Goal: Task Accomplishment & Management: Use online tool/utility

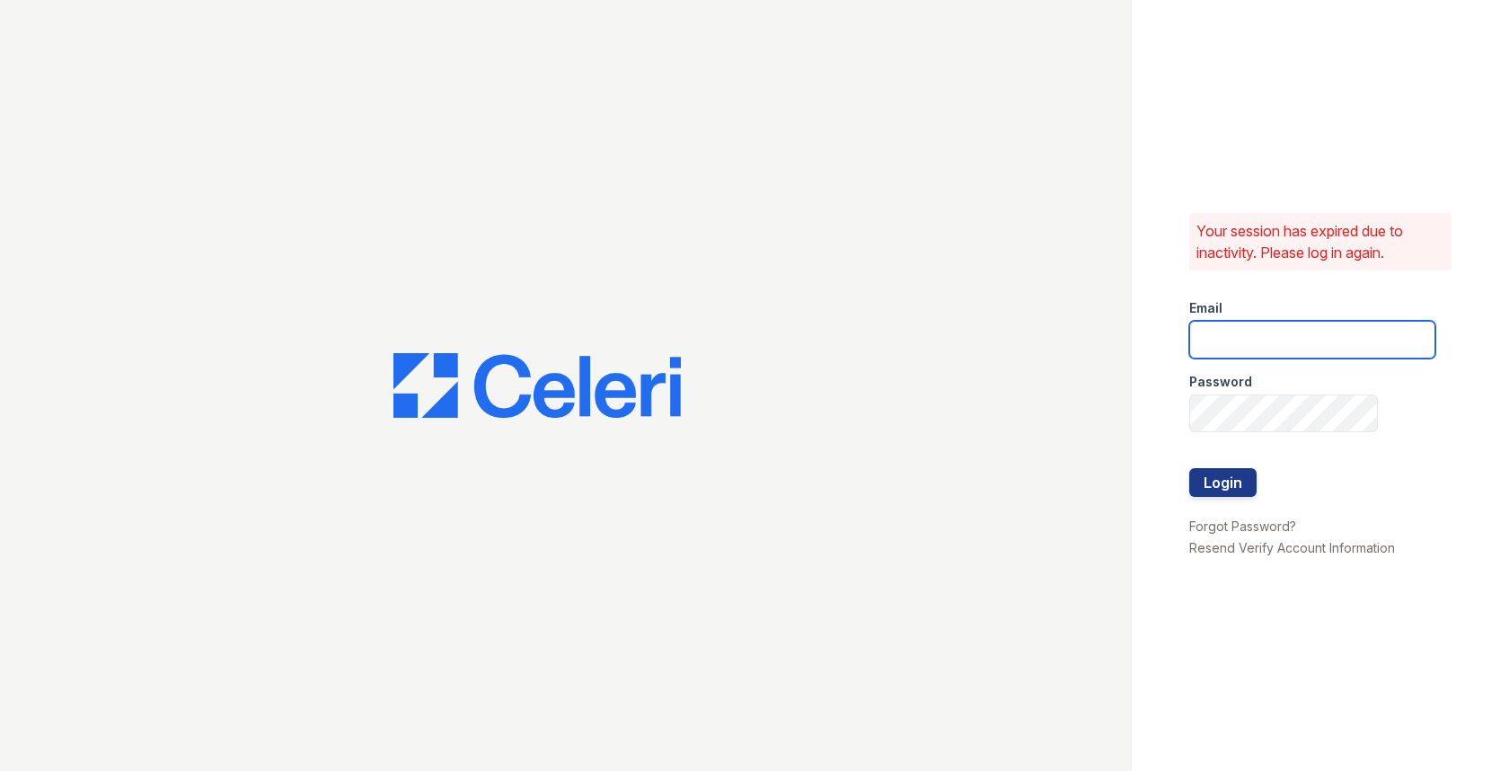
click at [1245, 343] on input "email" at bounding box center [1312, 340] width 246 height 38
click at [0, 770] on com-1password-button at bounding box center [0, 771] width 0 height 0
type input "max@getceleri.com"
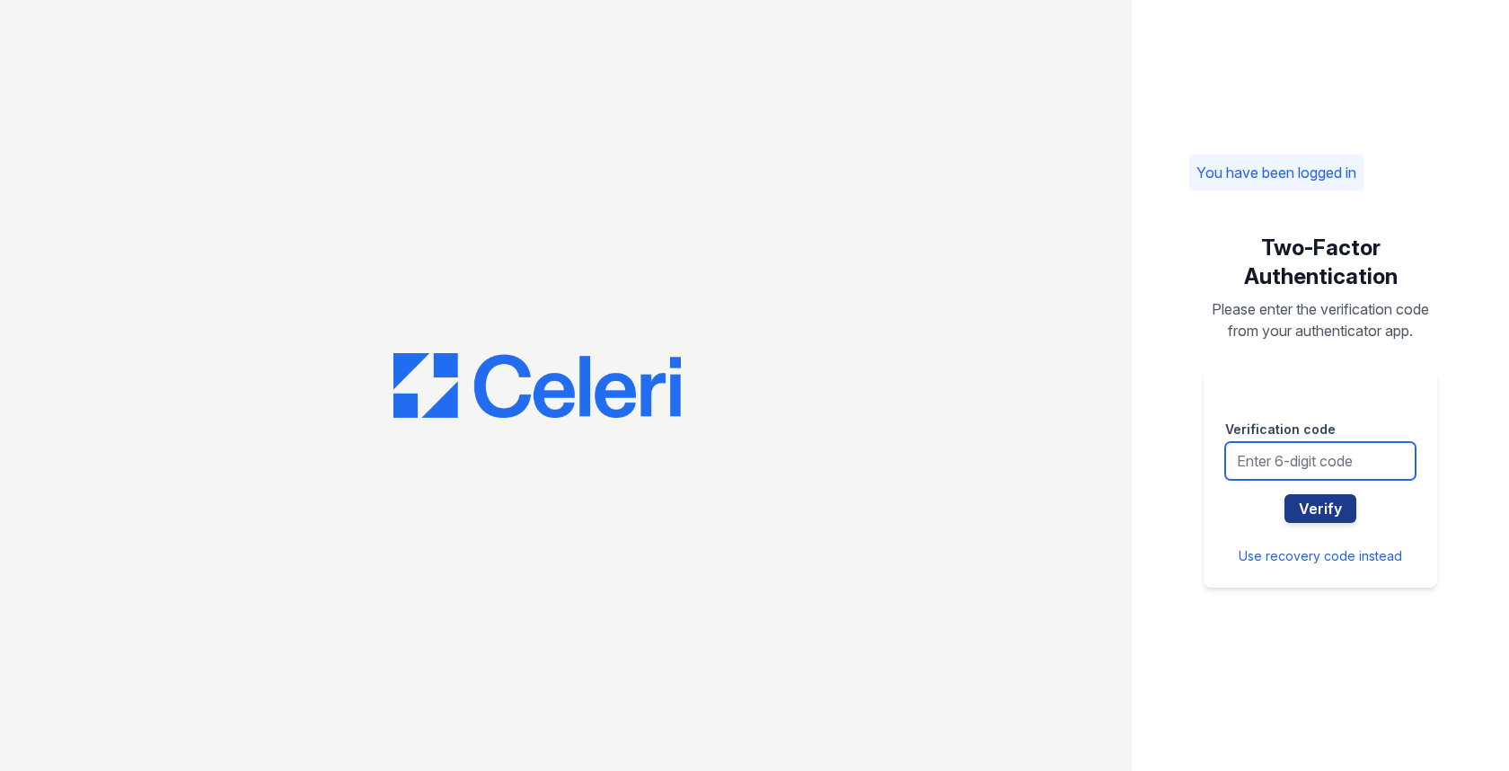
click at [1255, 463] on input "text" at bounding box center [1320, 461] width 190 height 38
type input "908863"
click at [1285, 494] on button "Verify" at bounding box center [1321, 508] width 72 height 29
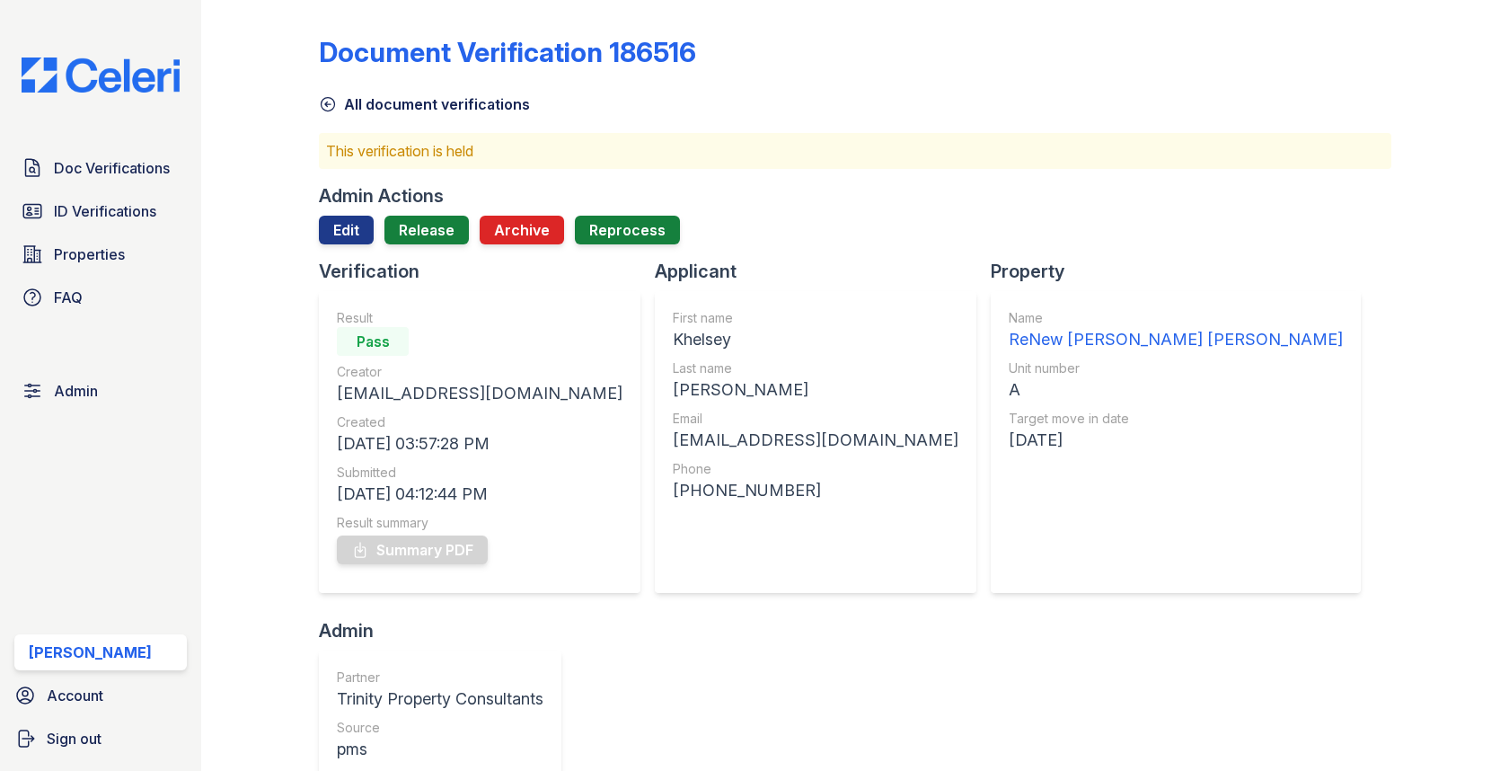
click at [425, 250] on div at bounding box center [855, 251] width 1072 height 14
click at [425, 232] on link "Release" at bounding box center [426, 230] width 84 height 29
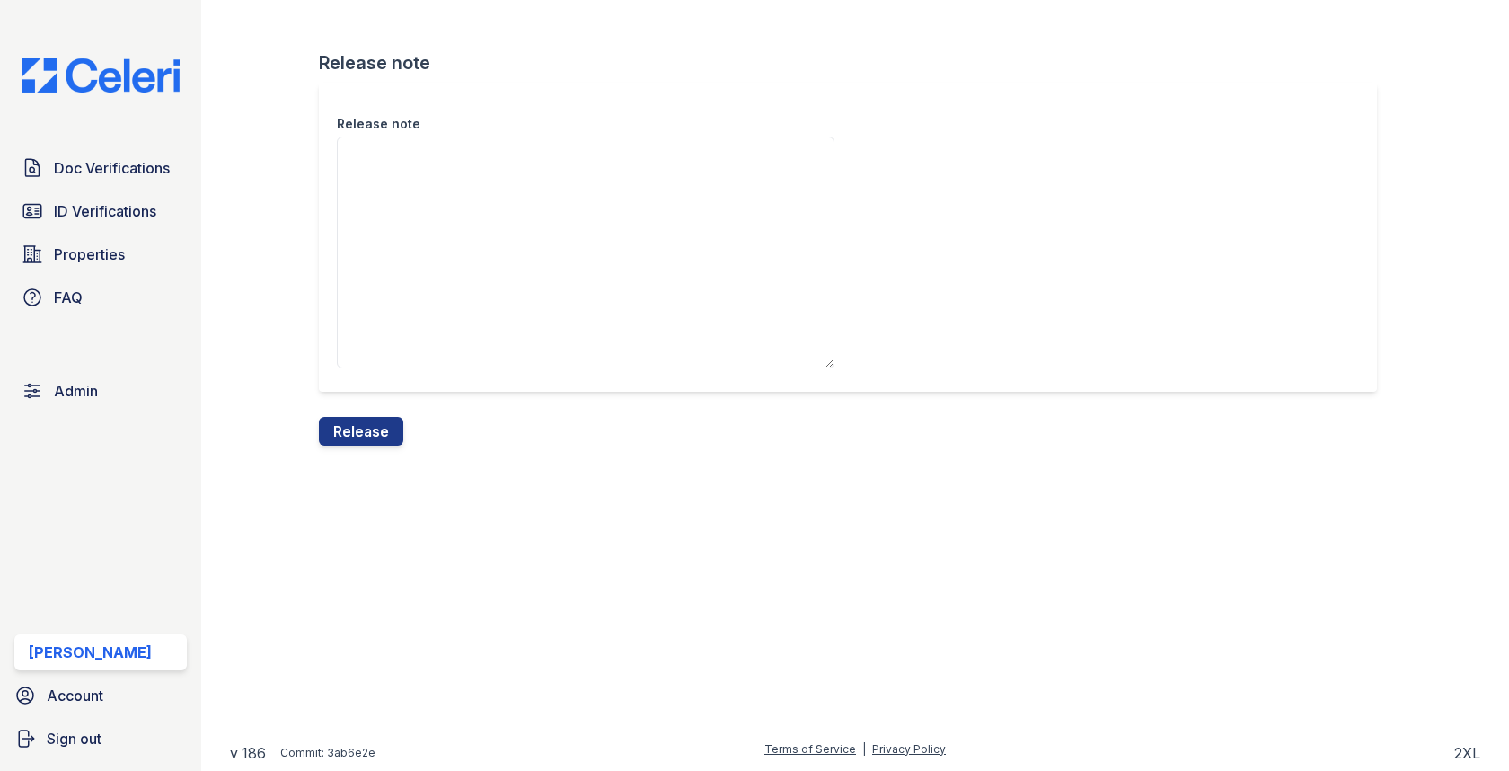
click at [354, 455] on div "Release note Release note Release" at bounding box center [855, 237] width 1250 height 474
click at [354, 436] on button "Release" at bounding box center [361, 431] width 84 height 29
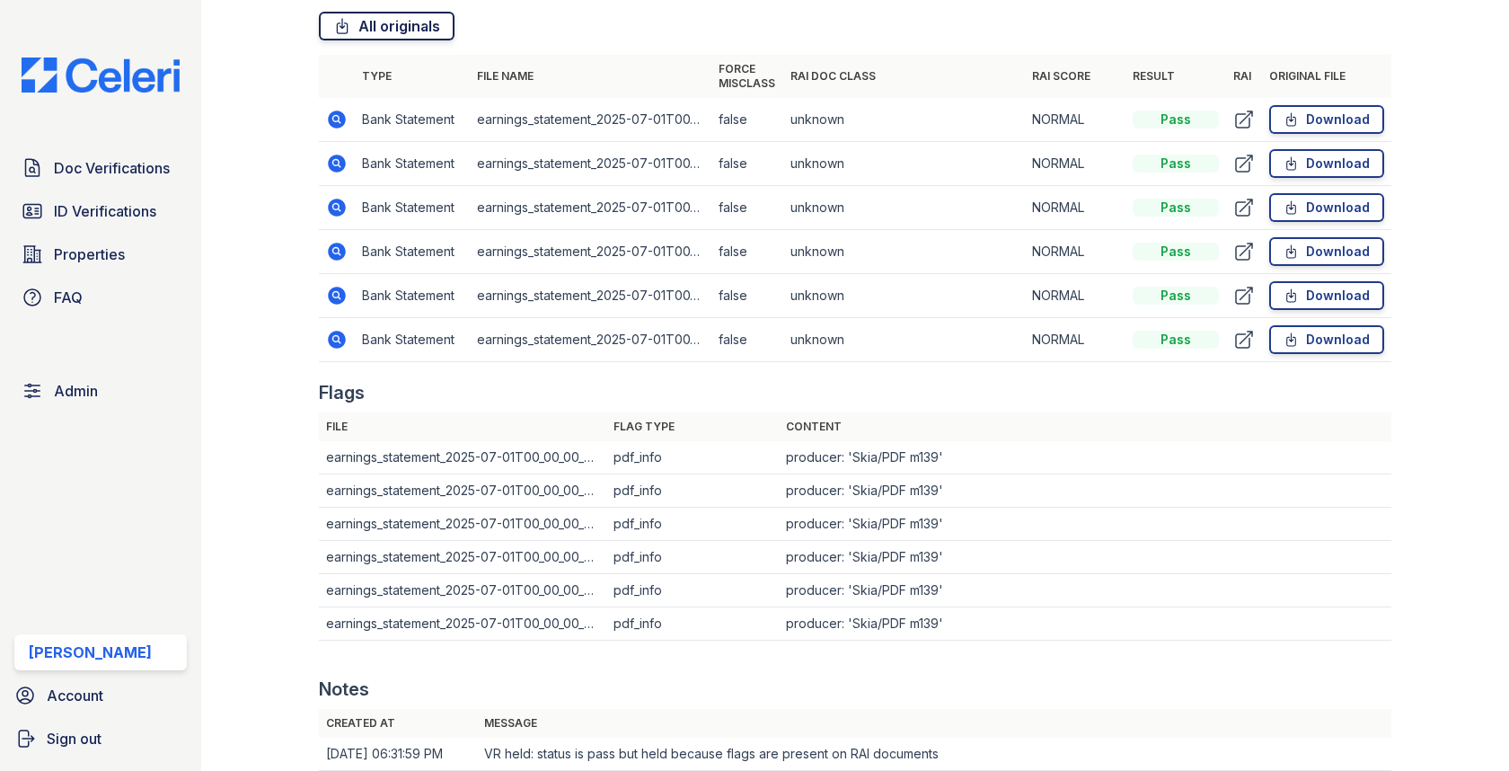
scroll to position [1303, 0]
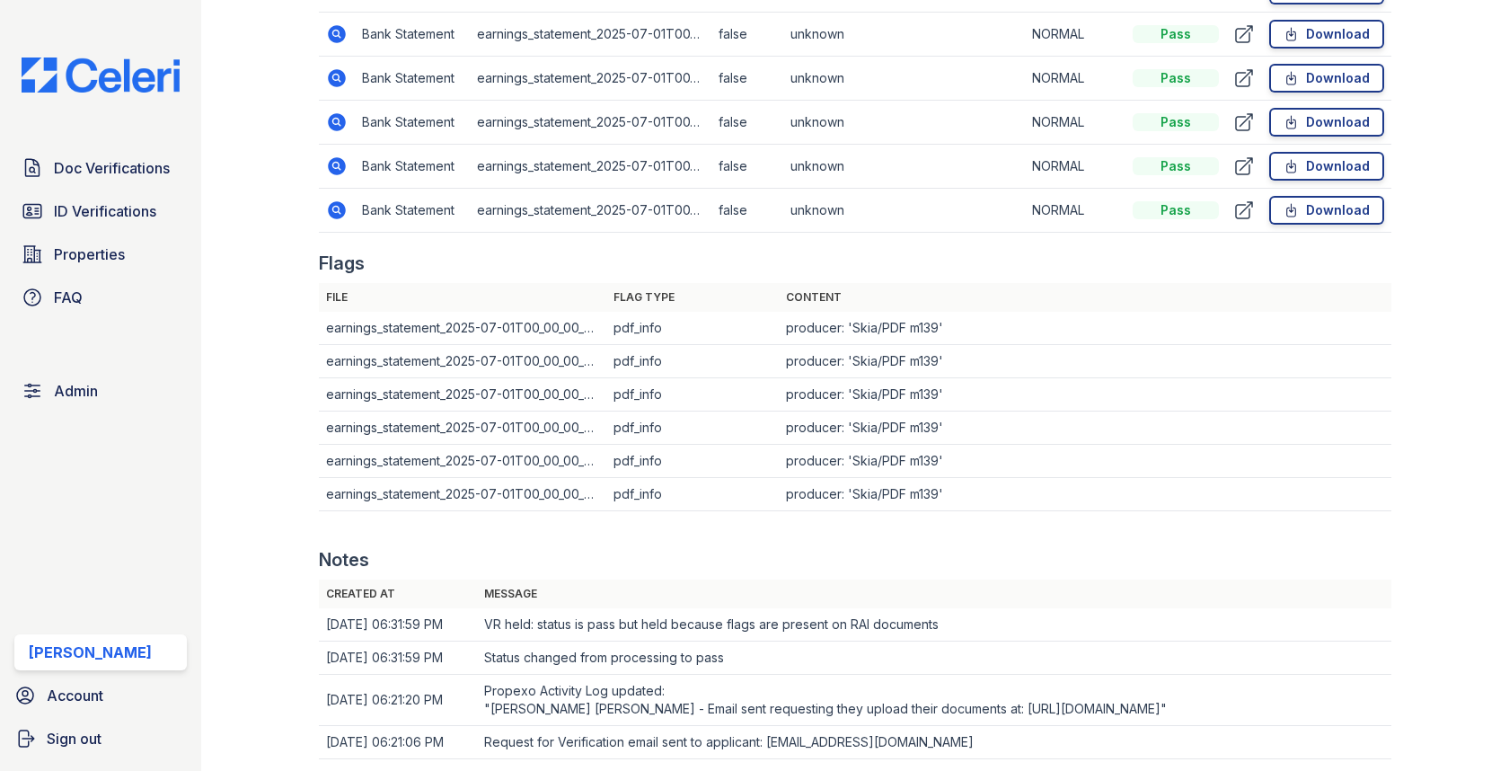
click at [337, 81] on icon at bounding box center [338, 78] width 18 height 18
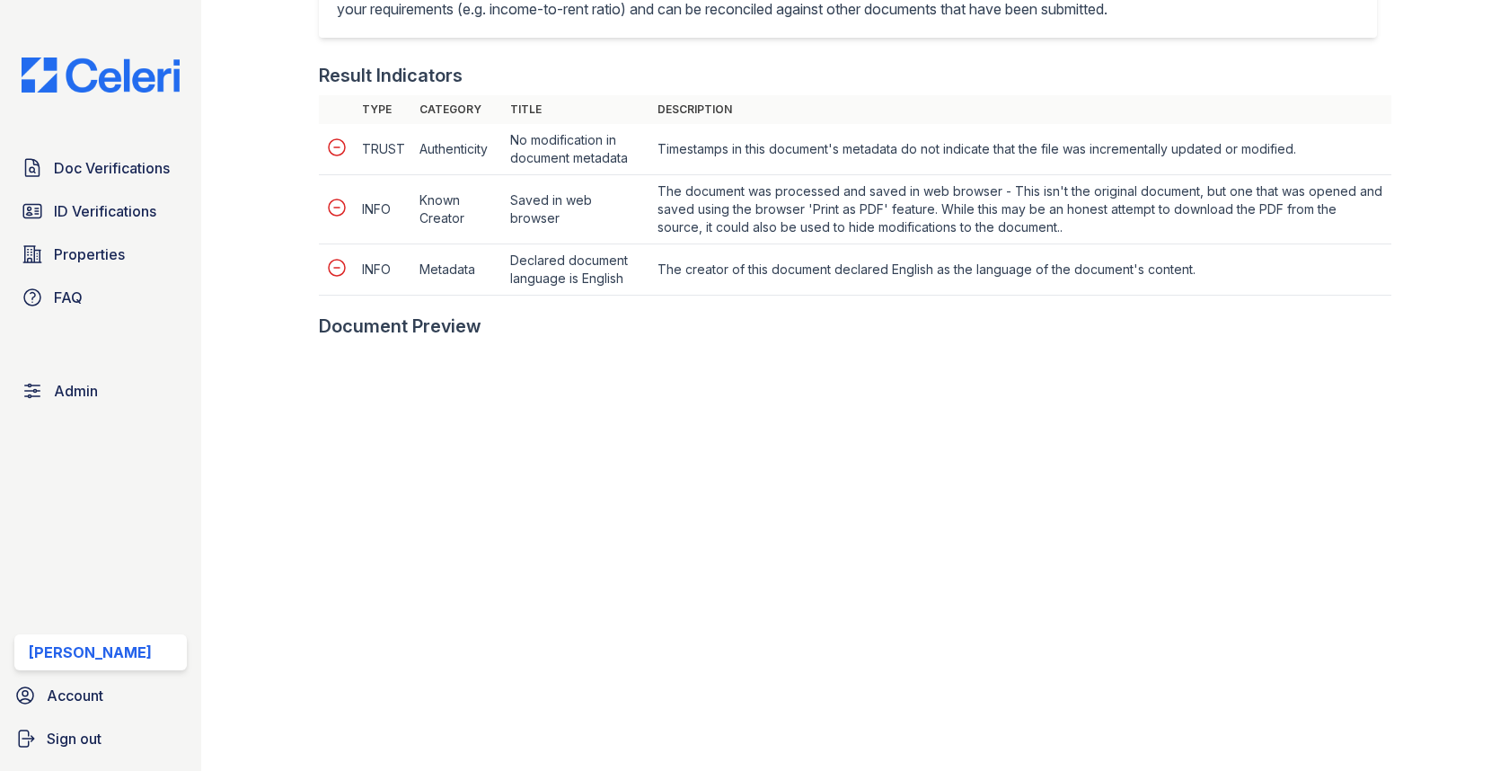
scroll to position [756, 0]
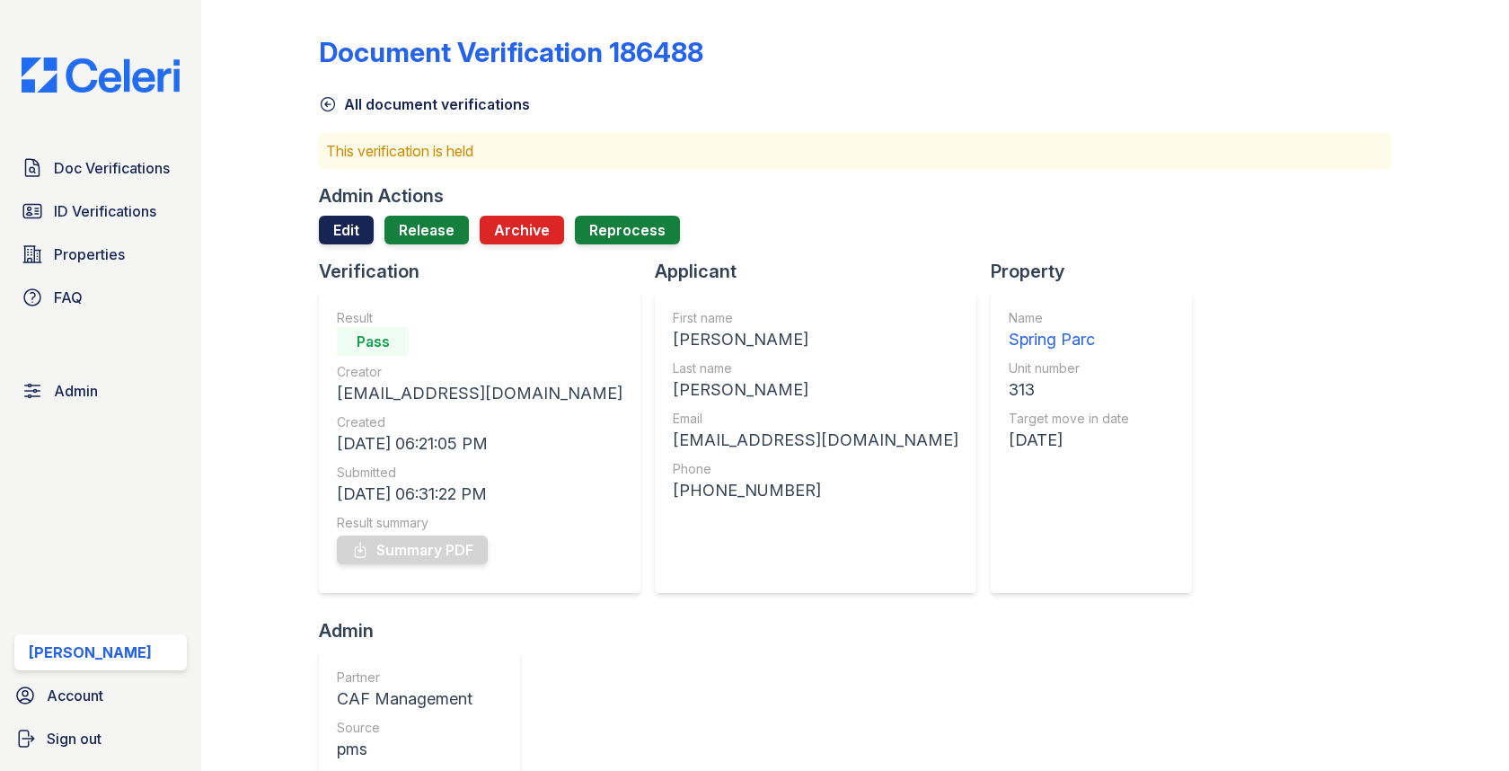
click at [346, 238] on link "Edit" at bounding box center [346, 230] width 55 height 29
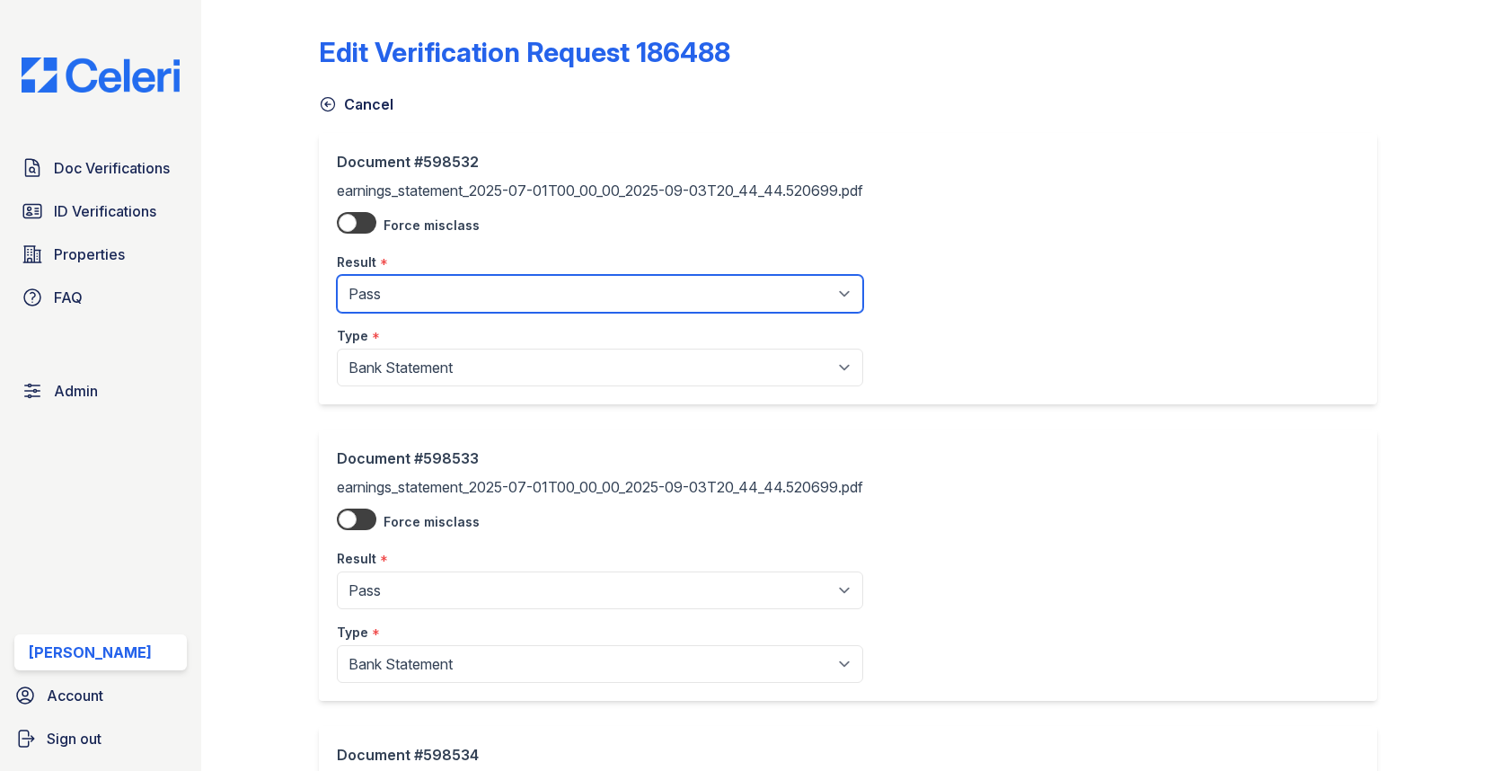
click at [385, 289] on select "Pending Sent Started Processing Pass Fail Caution Error N/A" at bounding box center [600, 294] width 526 height 38
select select "caution"
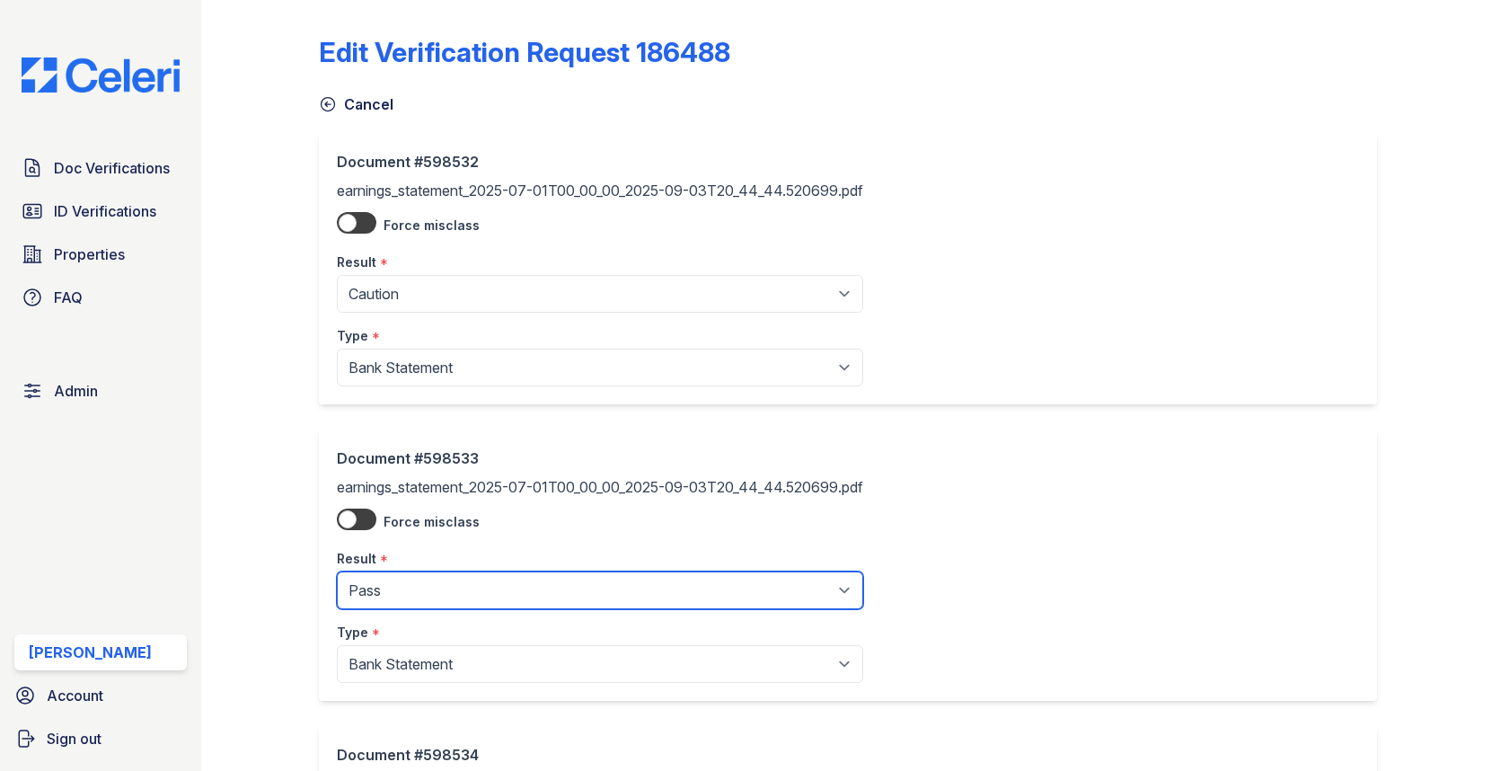
click at [445, 598] on select "Pending Sent Started Processing Pass Fail Caution Error N/A" at bounding box center [600, 590] width 526 height 38
select select "caution"
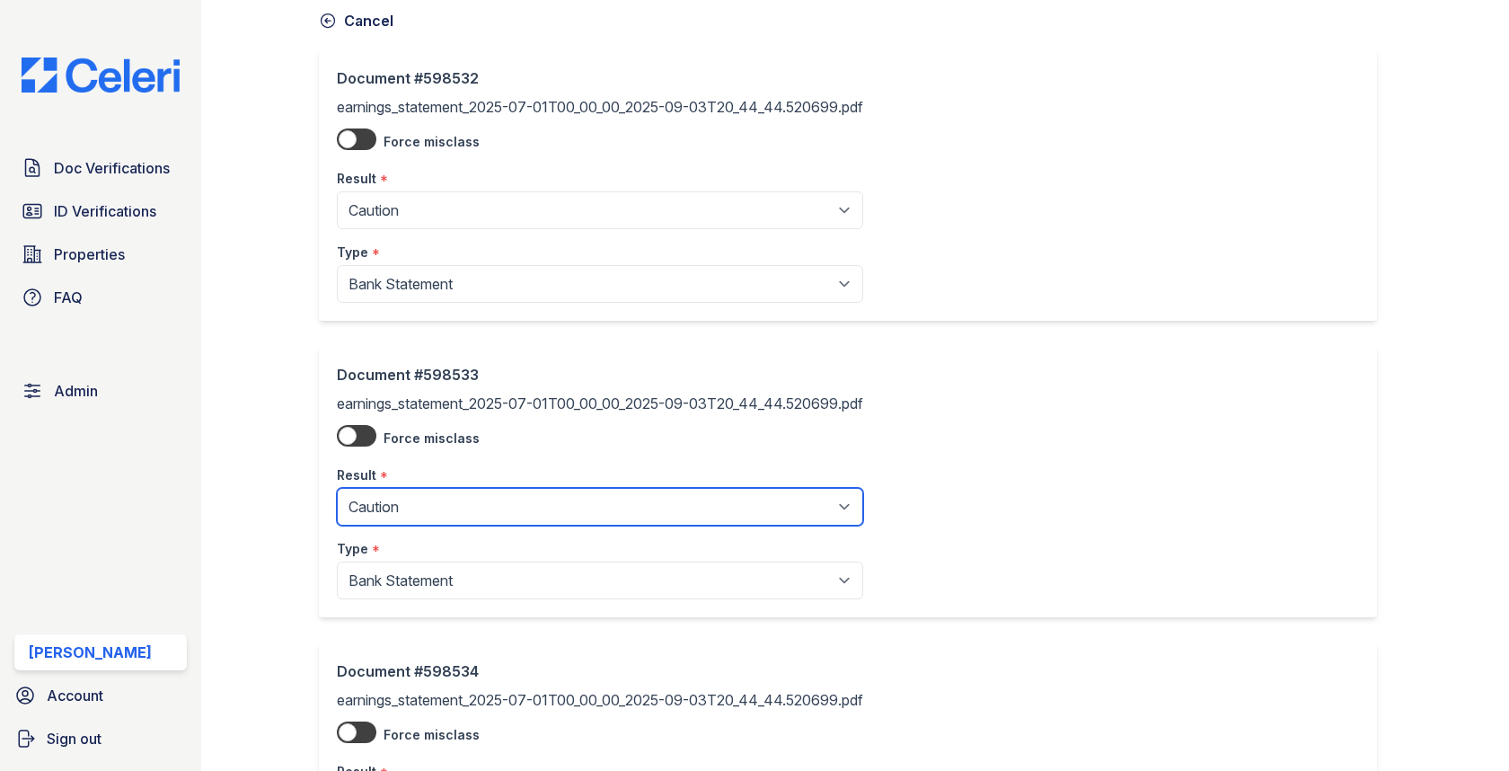
scroll to position [518, 0]
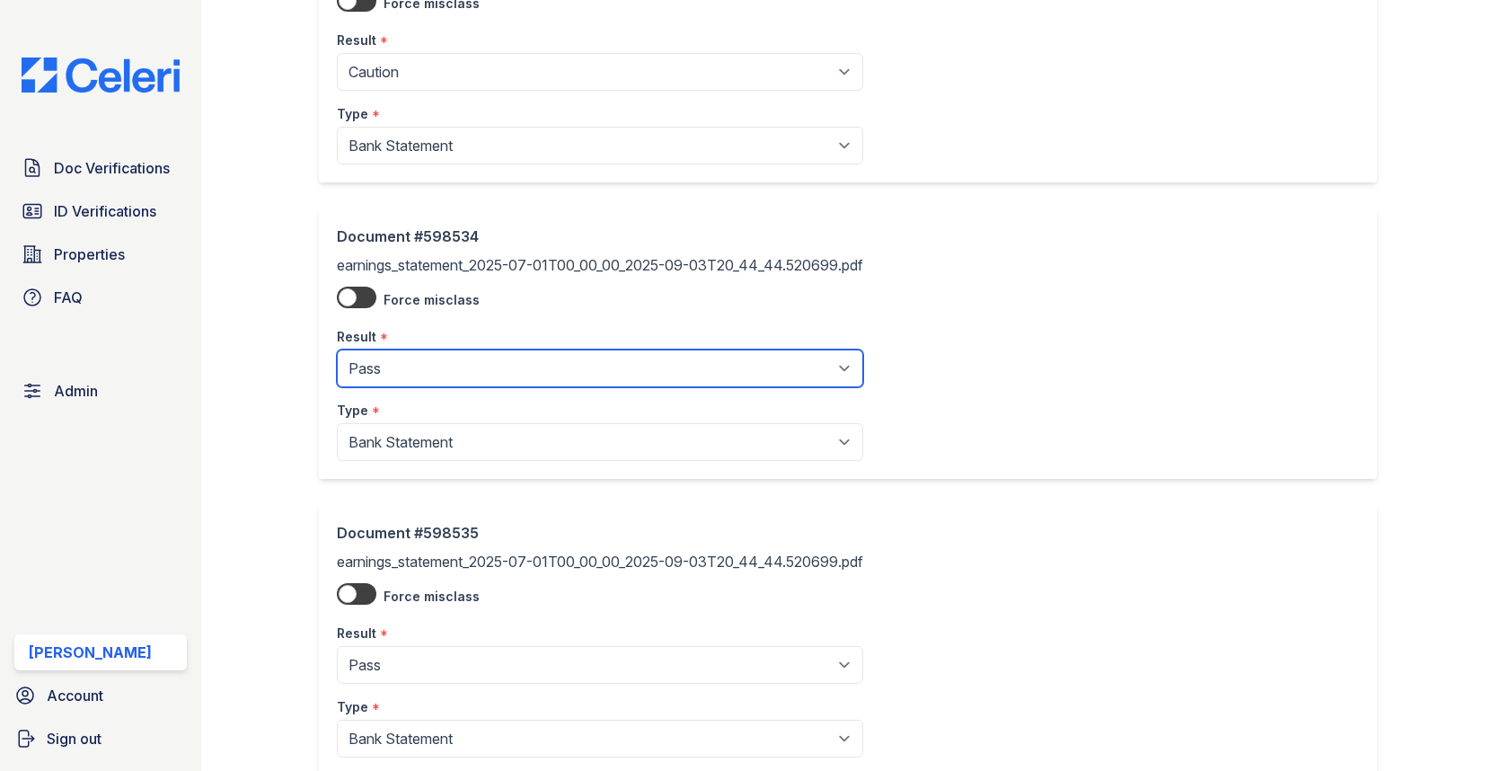
click at [442, 362] on select "Pending Sent Started Processing Pass Fail Caution Error N/A" at bounding box center [600, 368] width 526 height 38
select select "caution"
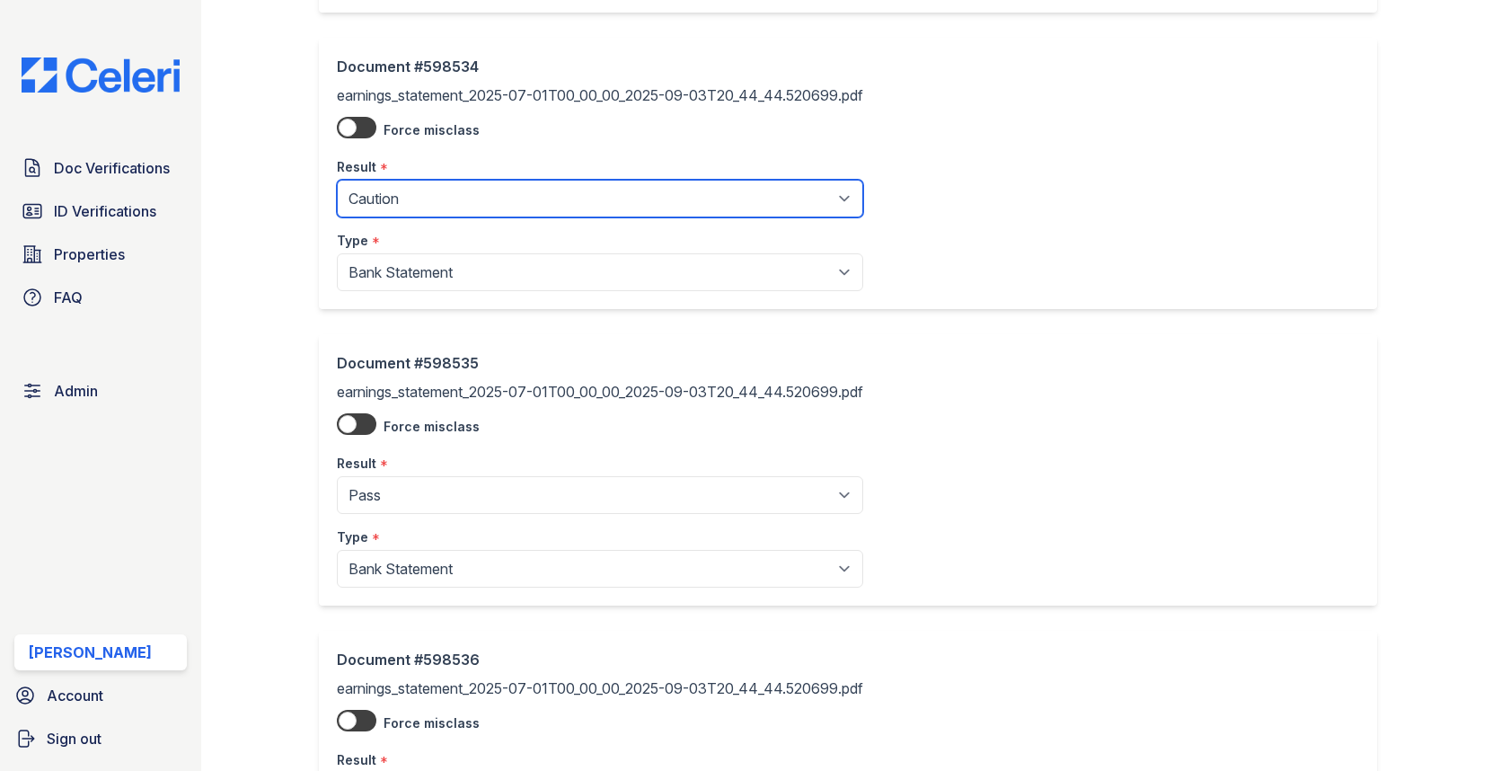
scroll to position [807, 0]
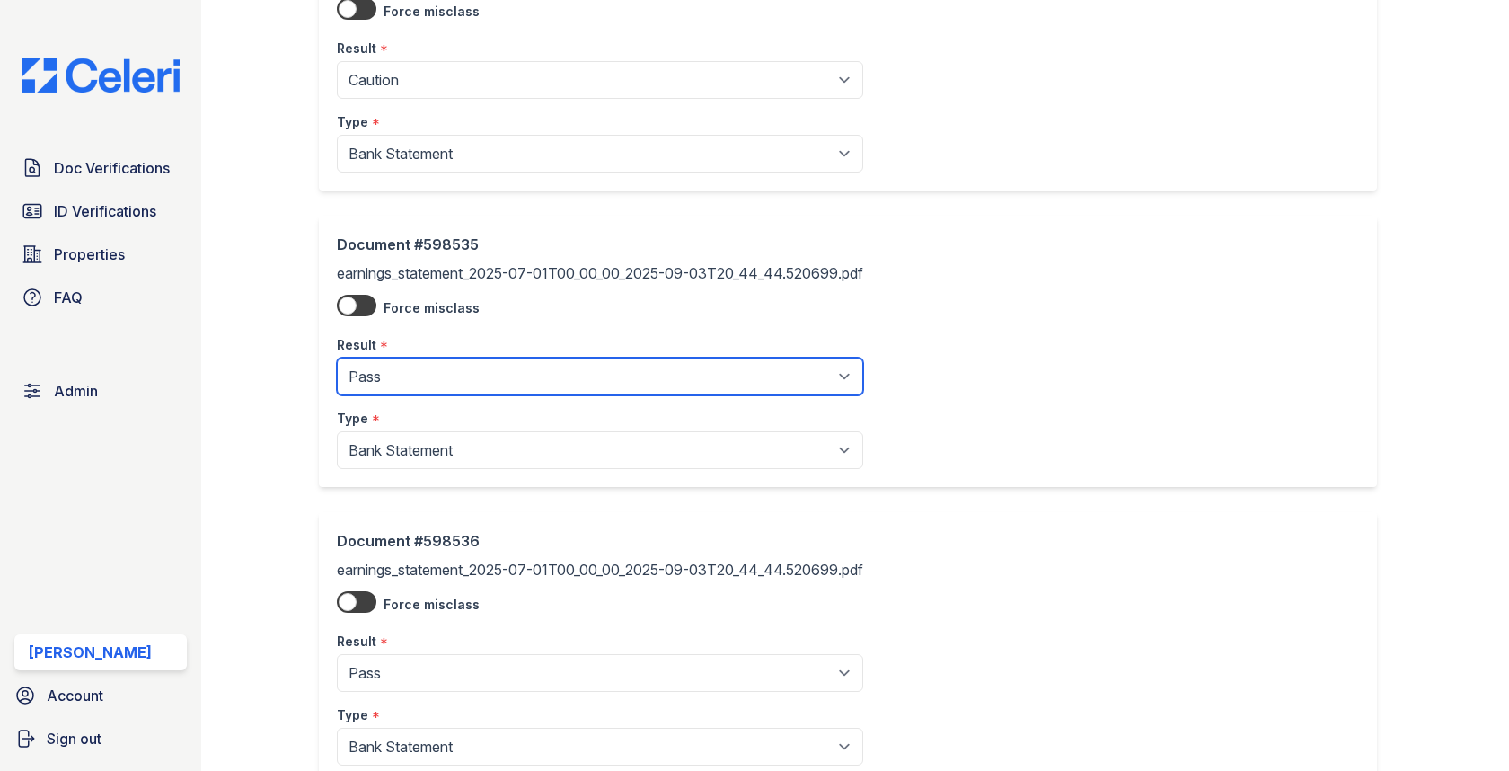
click at [464, 358] on select "Pending Sent Started Processing Pass Fail Caution Error N/A" at bounding box center [600, 377] width 526 height 38
select select "caution"
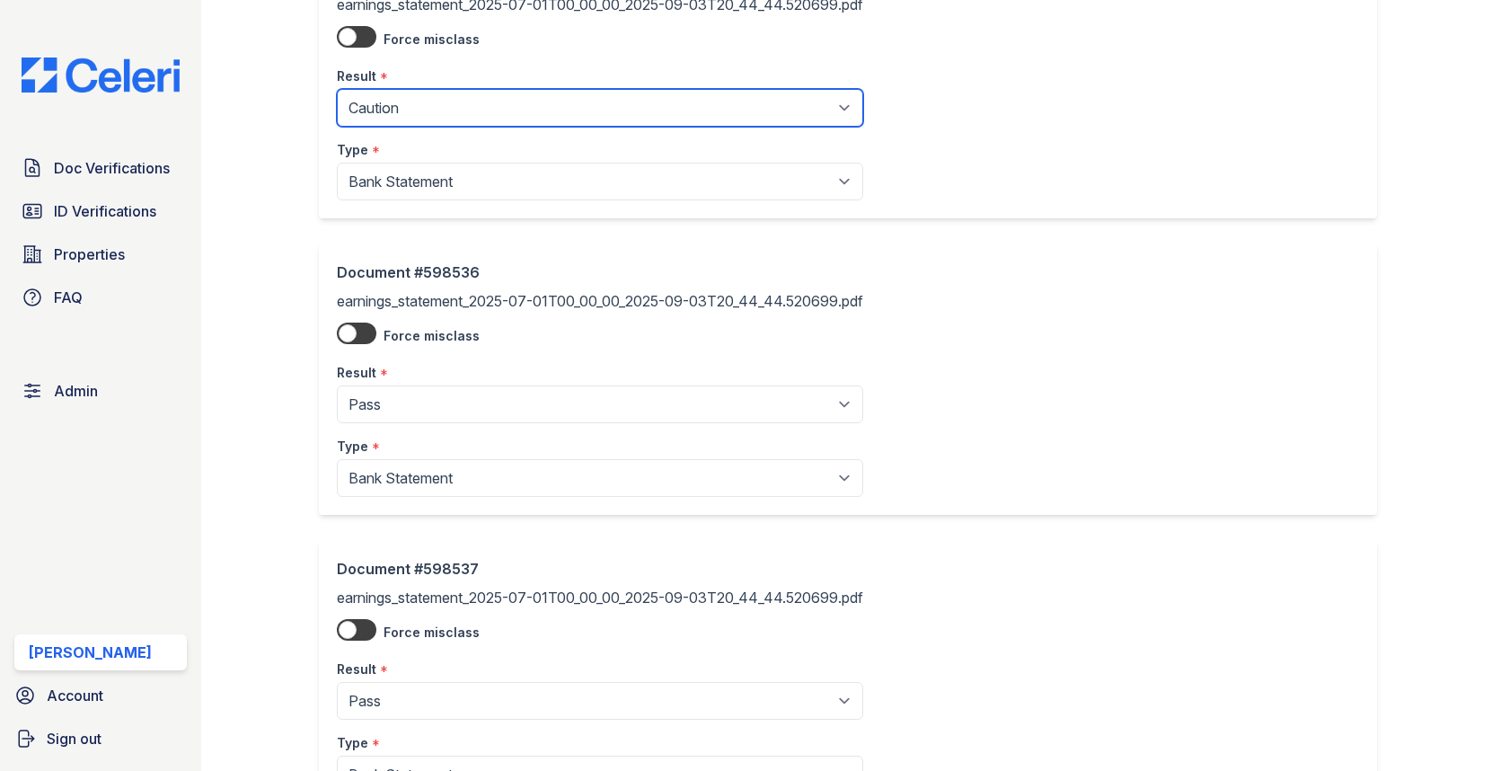
scroll to position [1222, 0]
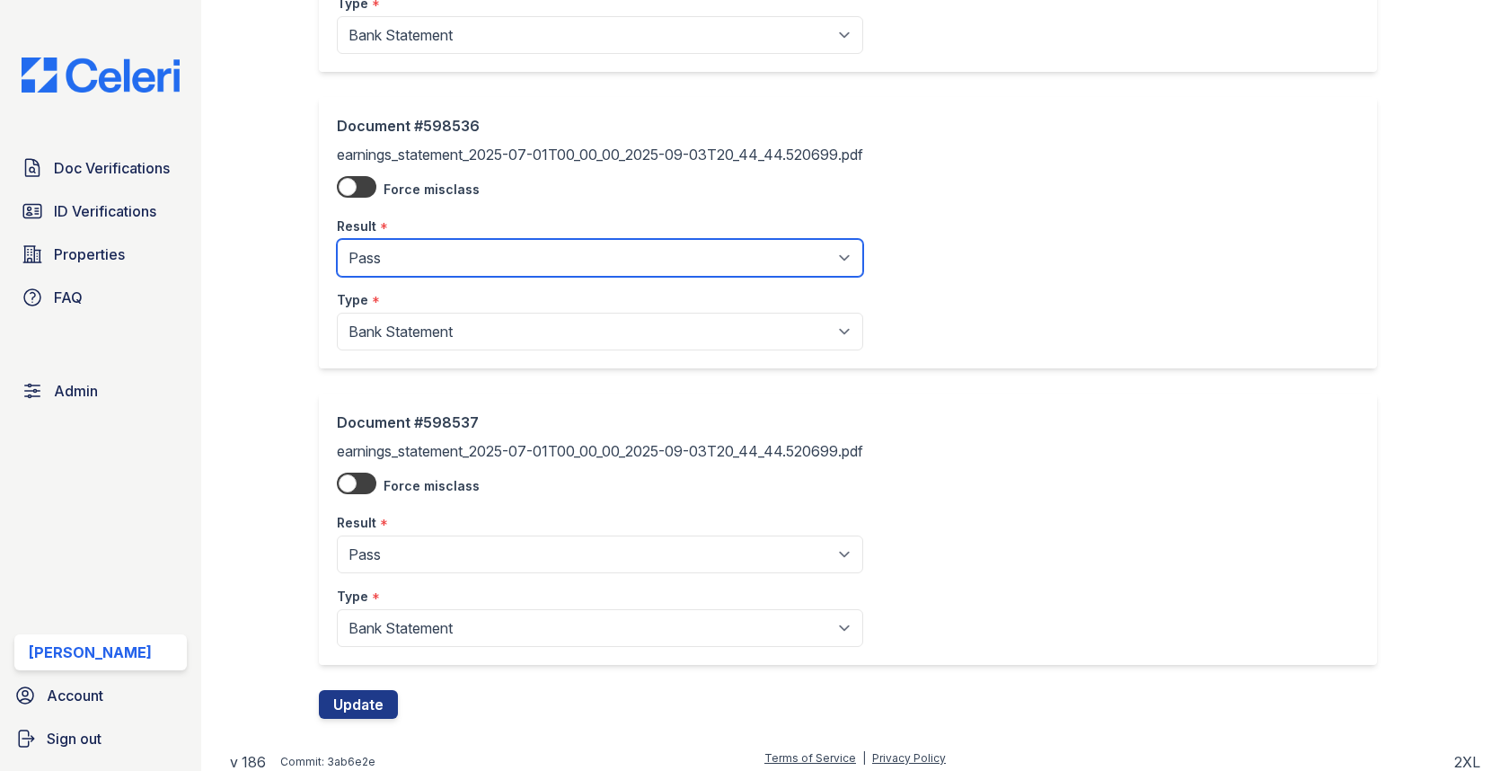
click at [444, 262] on select "Pending Sent Started Processing Pass Fail Caution Error N/A" at bounding box center [600, 258] width 526 height 38
select select "caution"
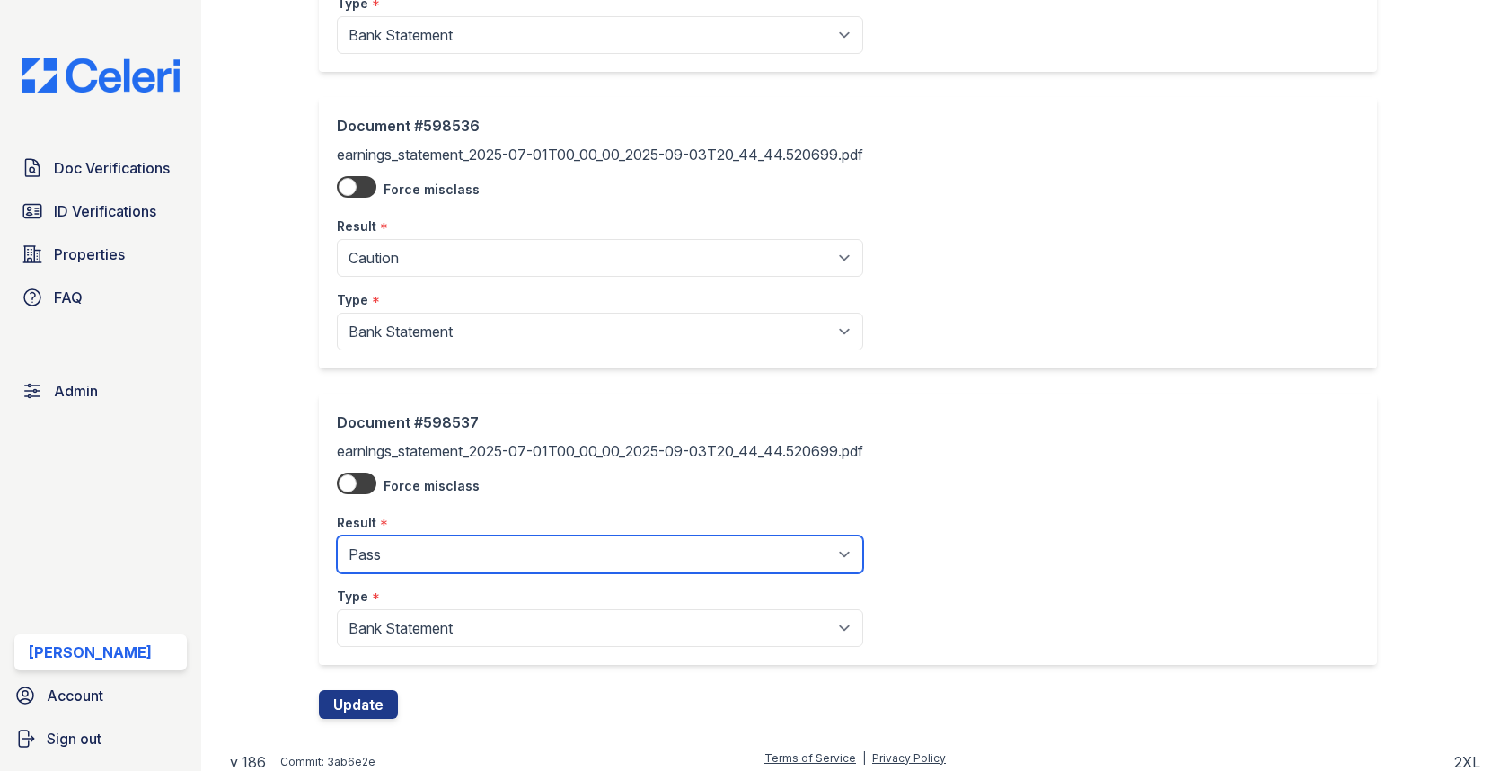
click at [434, 551] on select "Pending Sent Started Processing Pass Fail Caution Error N/A" at bounding box center [600, 554] width 526 height 38
select select "caution"
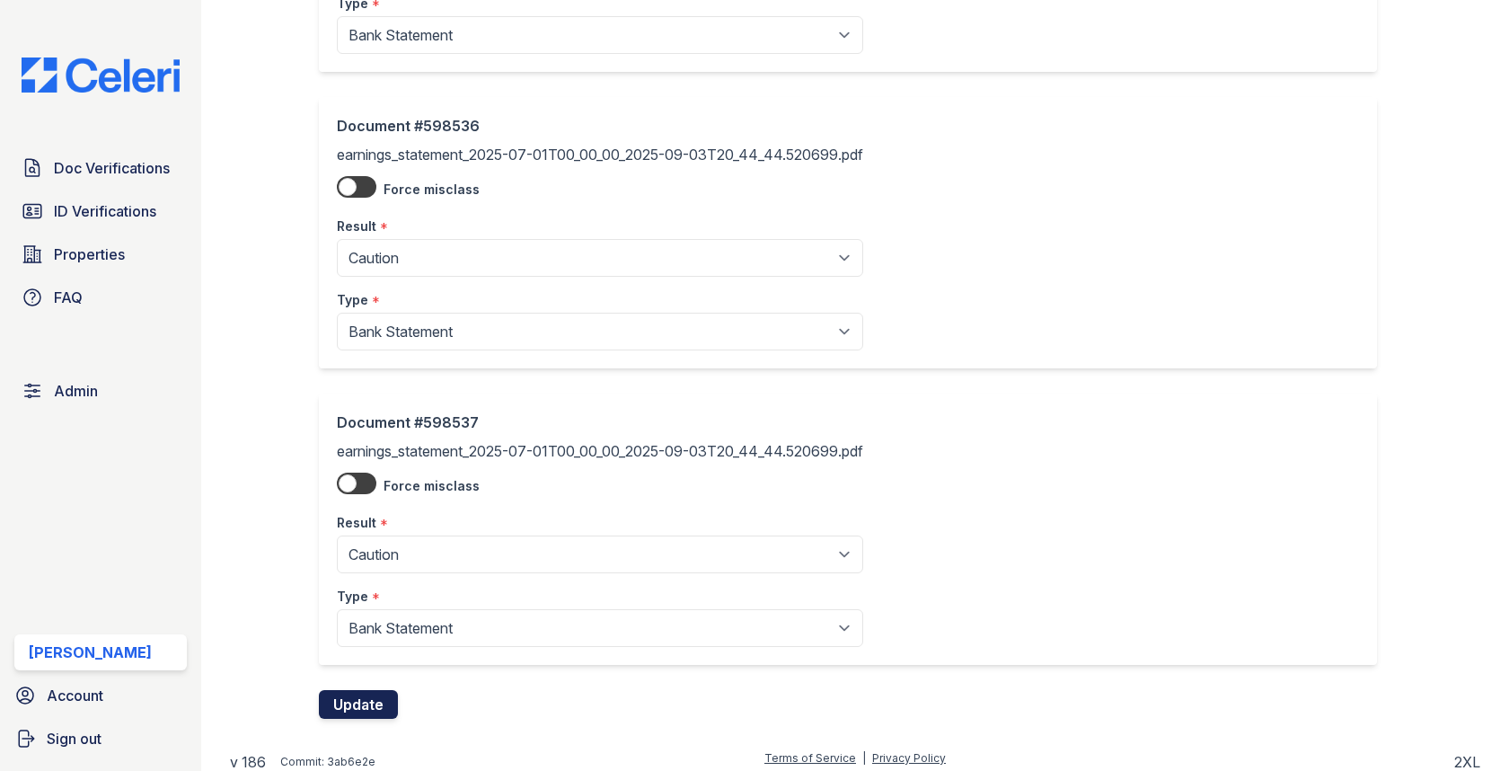
click at [369, 701] on button "Update" at bounding box center [358, 704] width 79 height 29
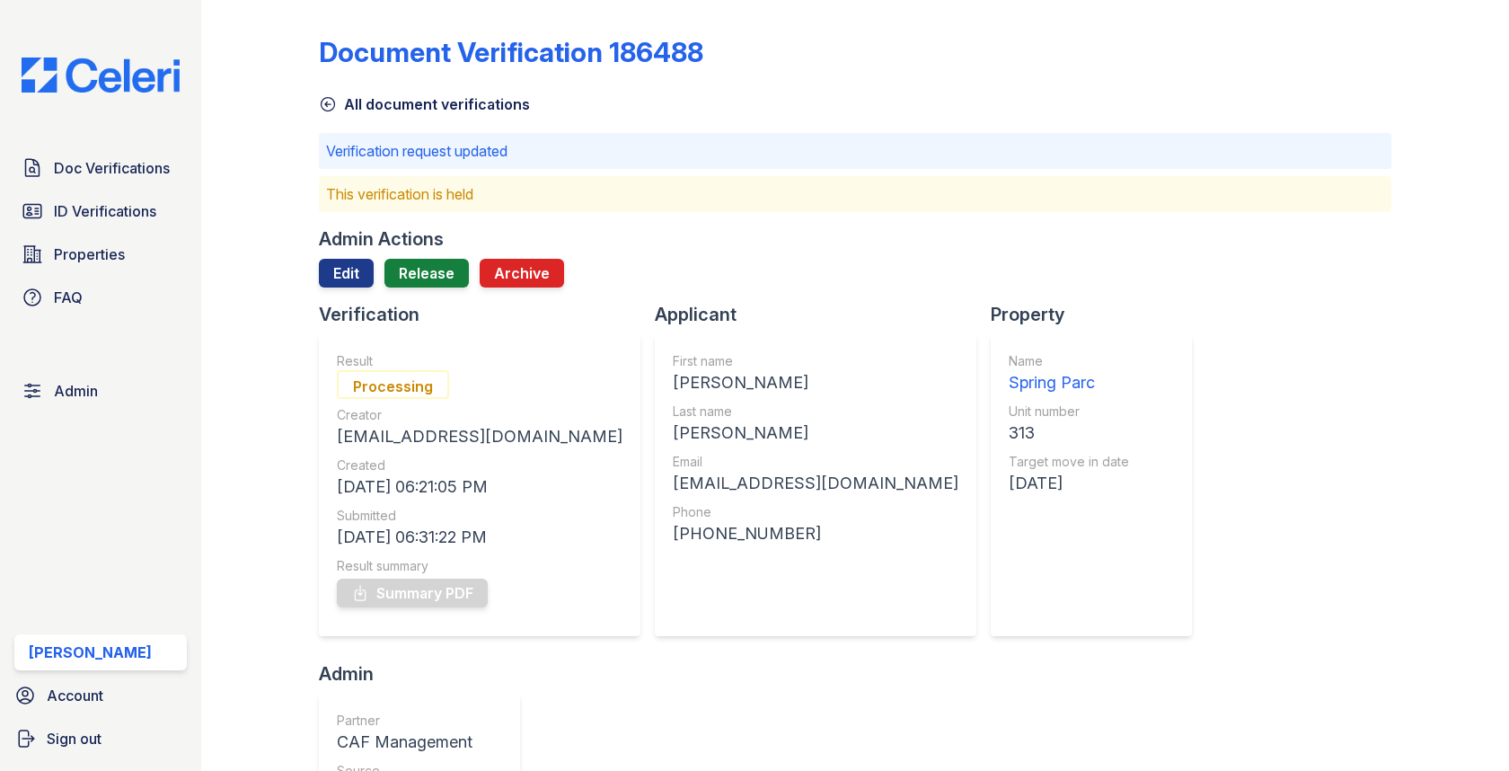
click at [400, 306] on div "Verification" at bounding box center [487, 314] width 336 height 25
click at [406, 278] on link "Release" at bounding box center [426, 273] width 84 height 29
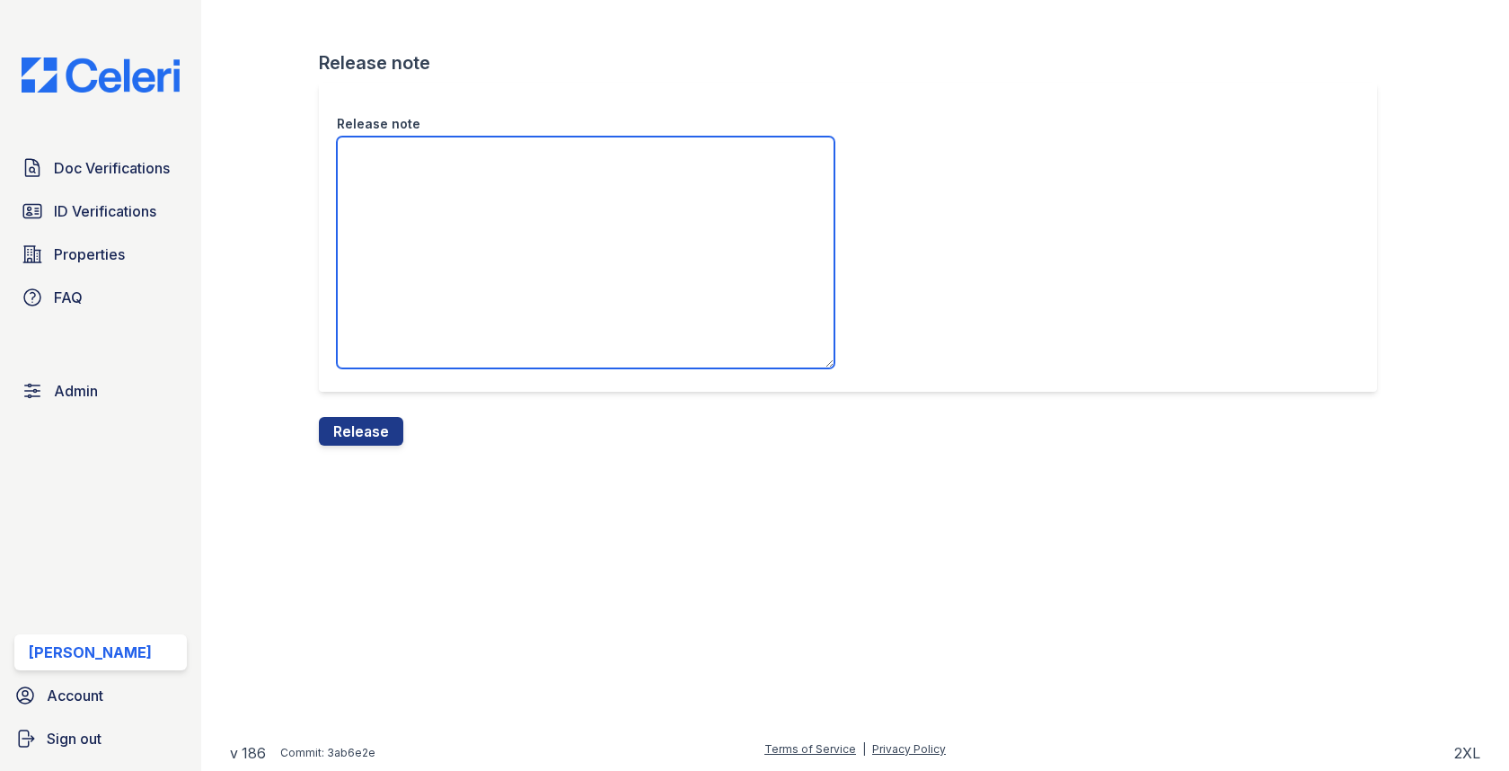
click at [398, 298] on textarea "Release note" at bounding box center [586, 253] width 498 height 232
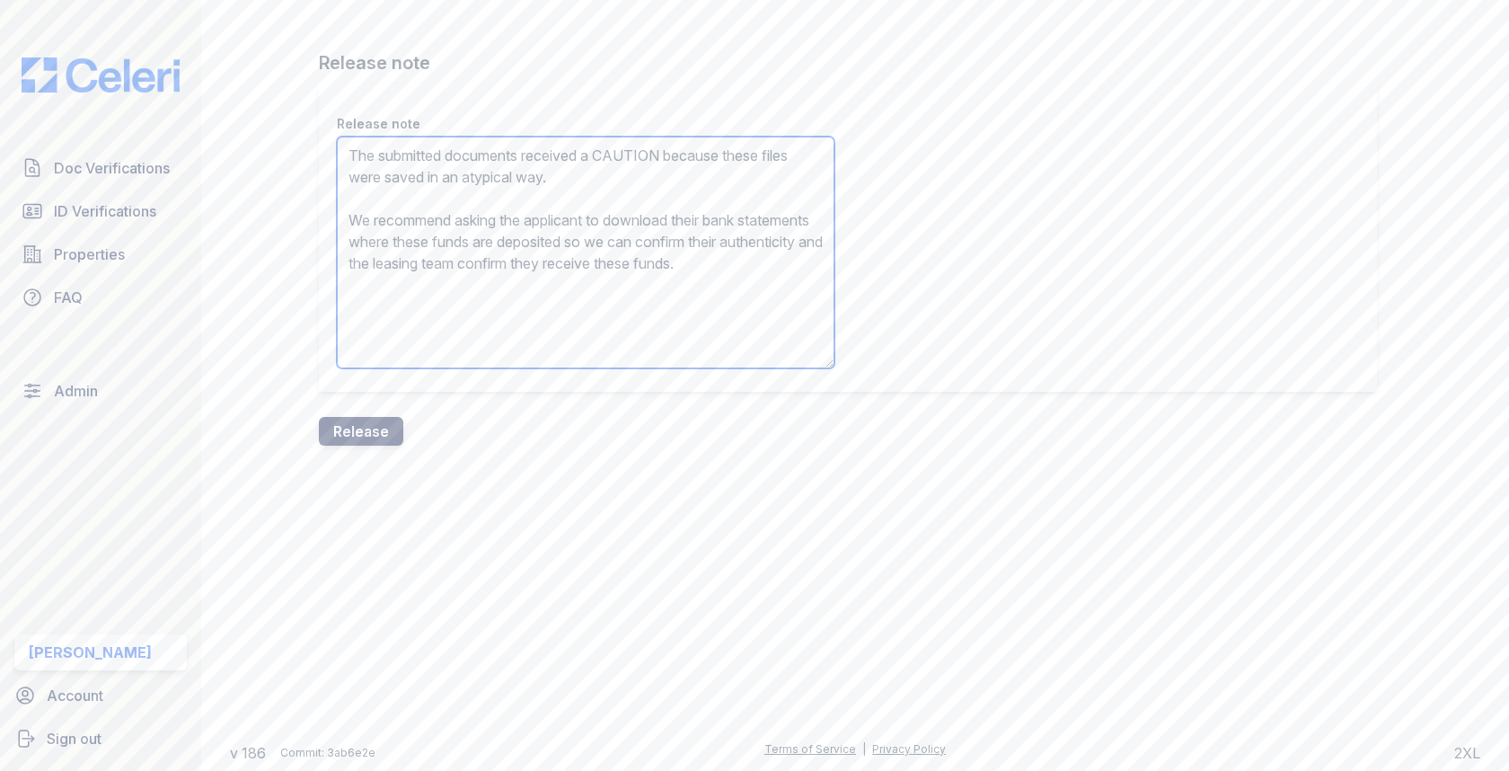
type textarea "The submitted documents received a CAUTION because these files were saved in an…"
click at [365, 430] on button "Release" at bounding box center [361, 431] width 84 height 29
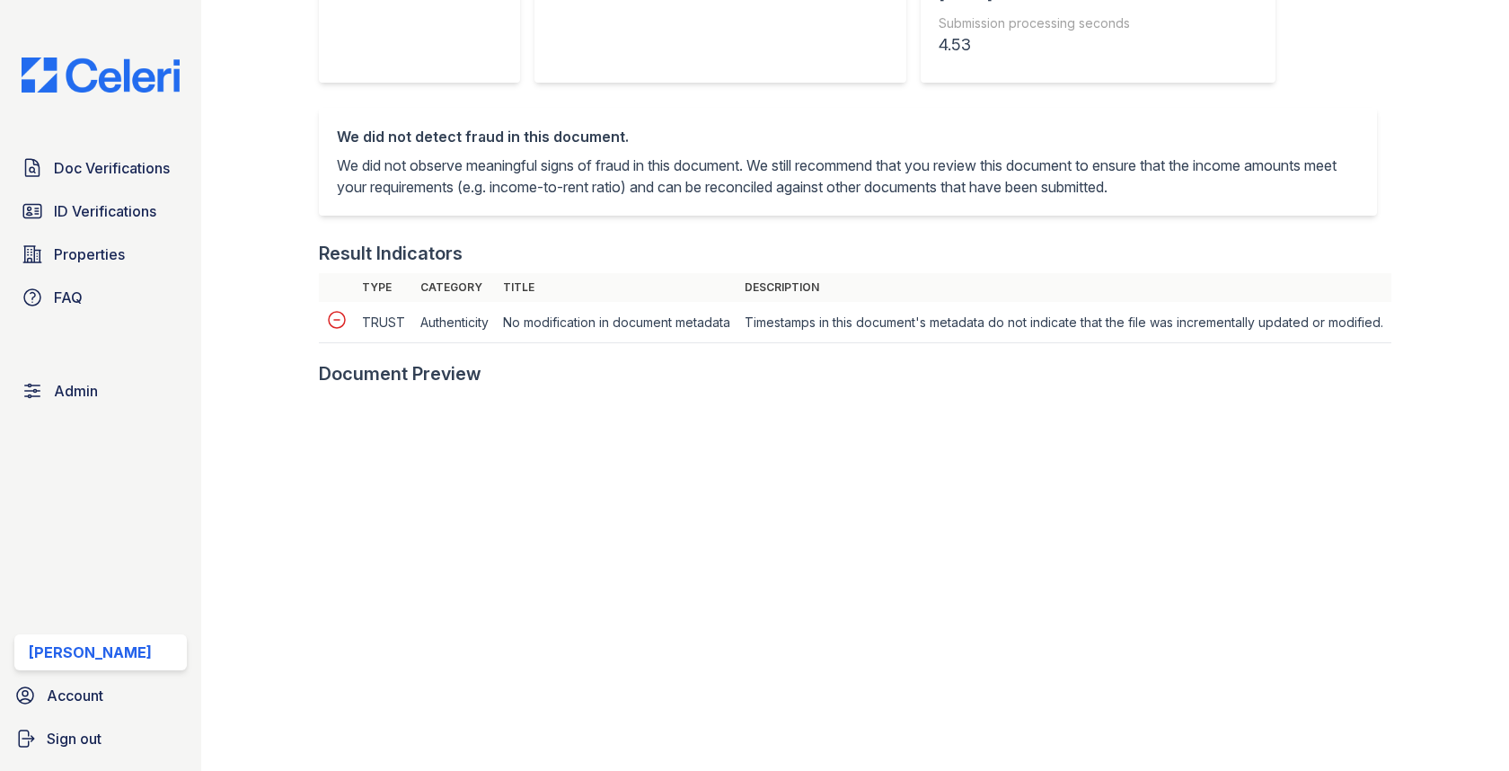
scroll to position [725, 0]
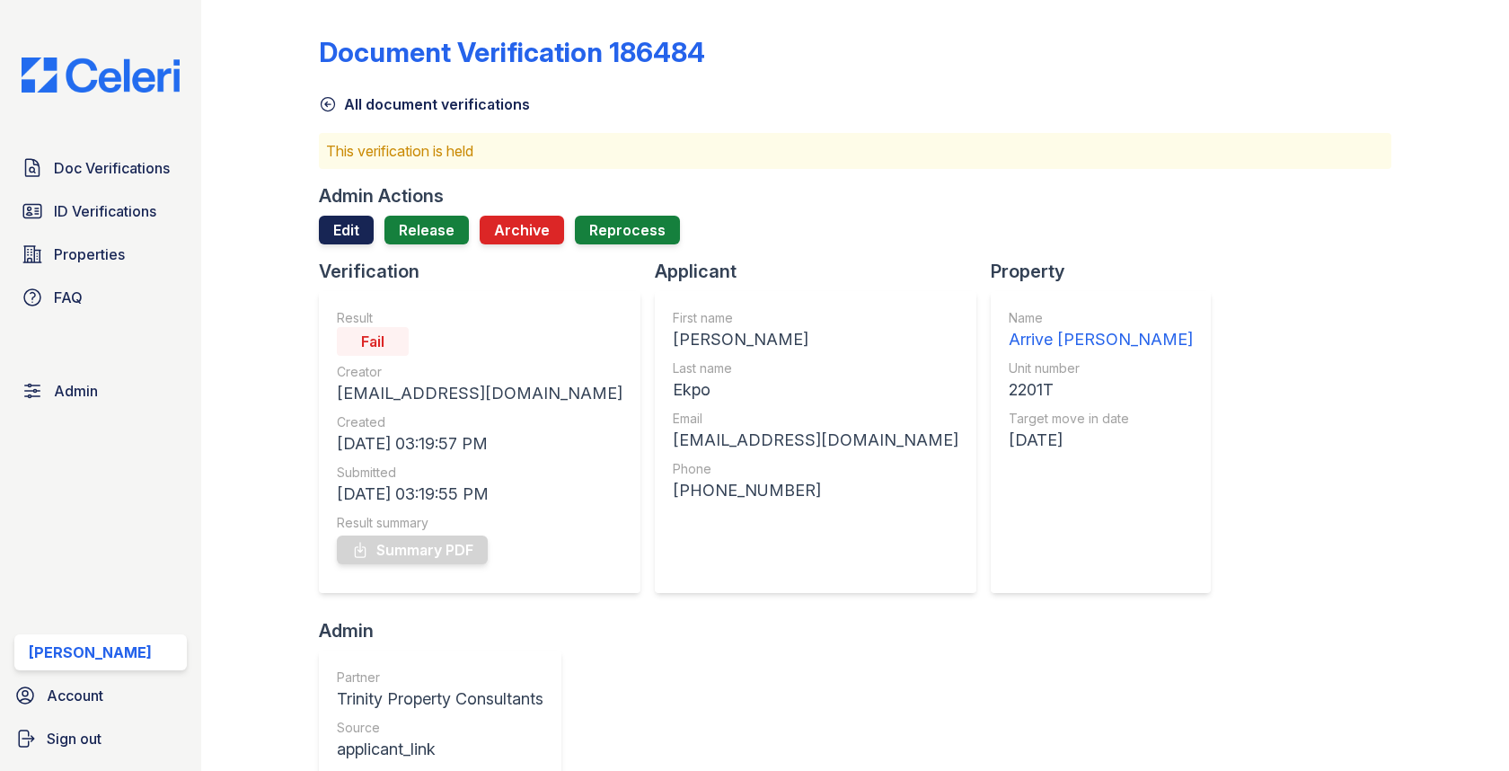
click at [337, 226] on link "Edit" at bounding box center [346, 230] width 55 height 29
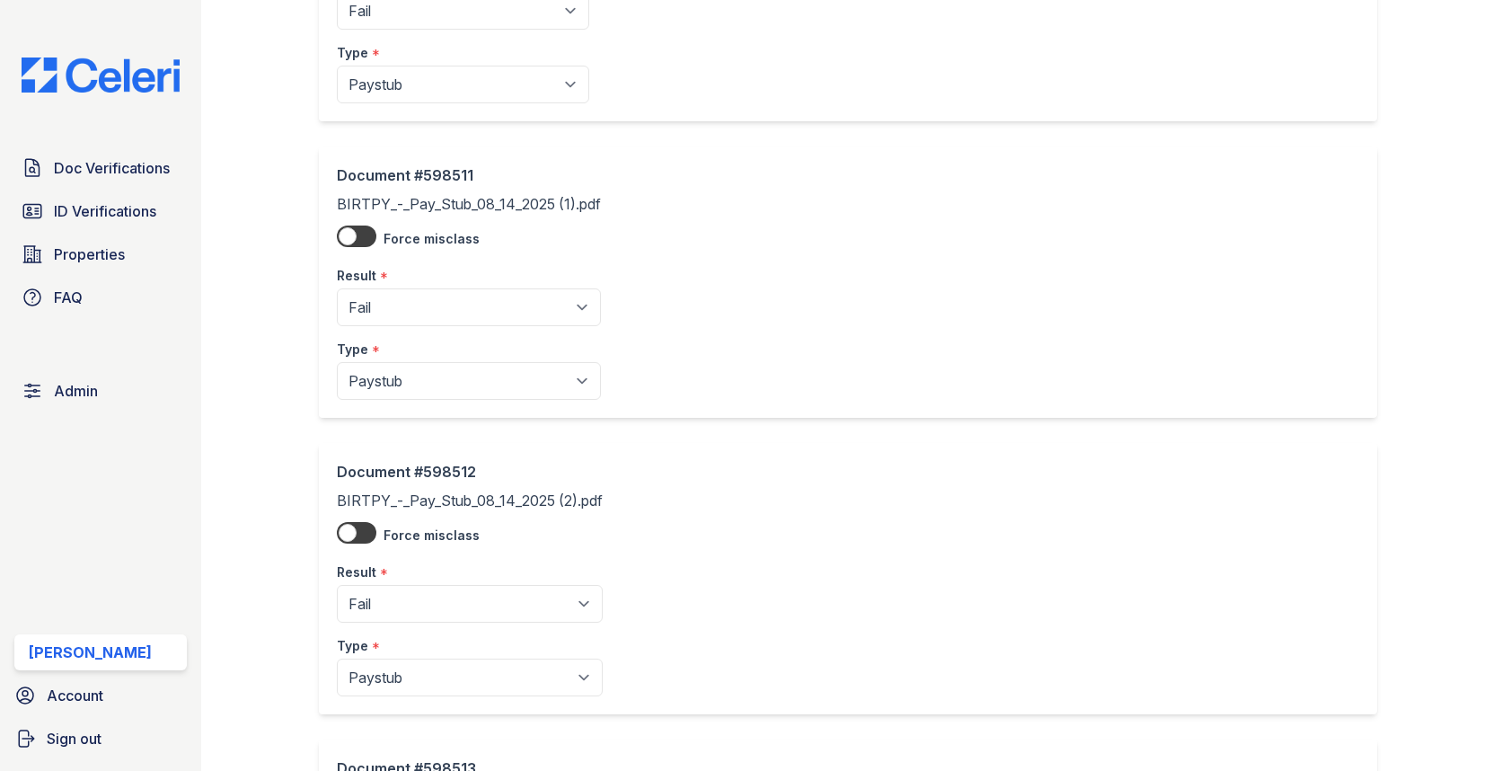
scroll to position [2991, 0]
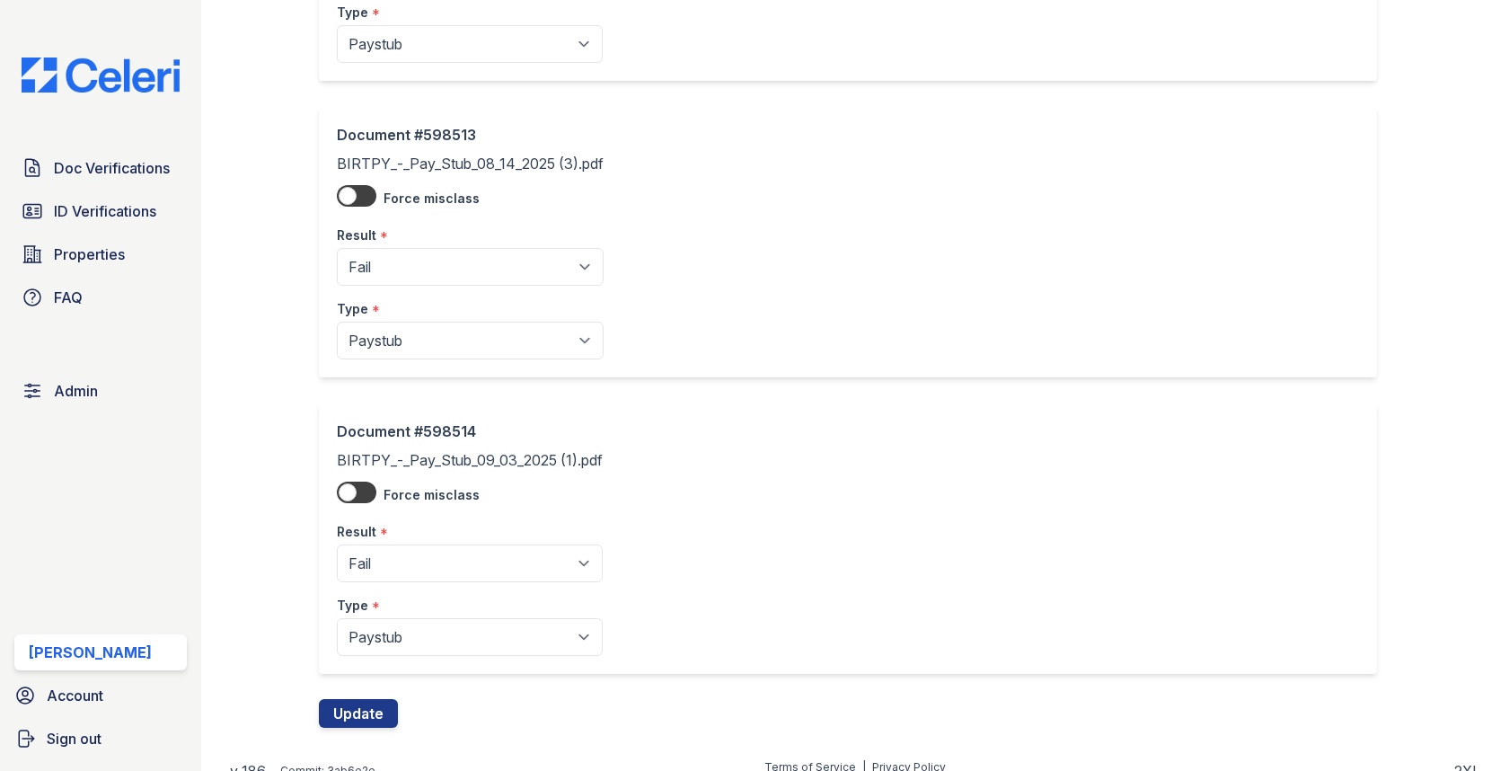
click at [389, 555] on select "Pending Sent Started Processing Pass Fail Caution Error N/A" at bounding box center [470, 563] width 266 height 38
select select "caution"
click at [425, 252] on select "Pending Sent Started Processing Pass Fail Caution Error N/A" at bounding box center [470, 267] width 267 height 38
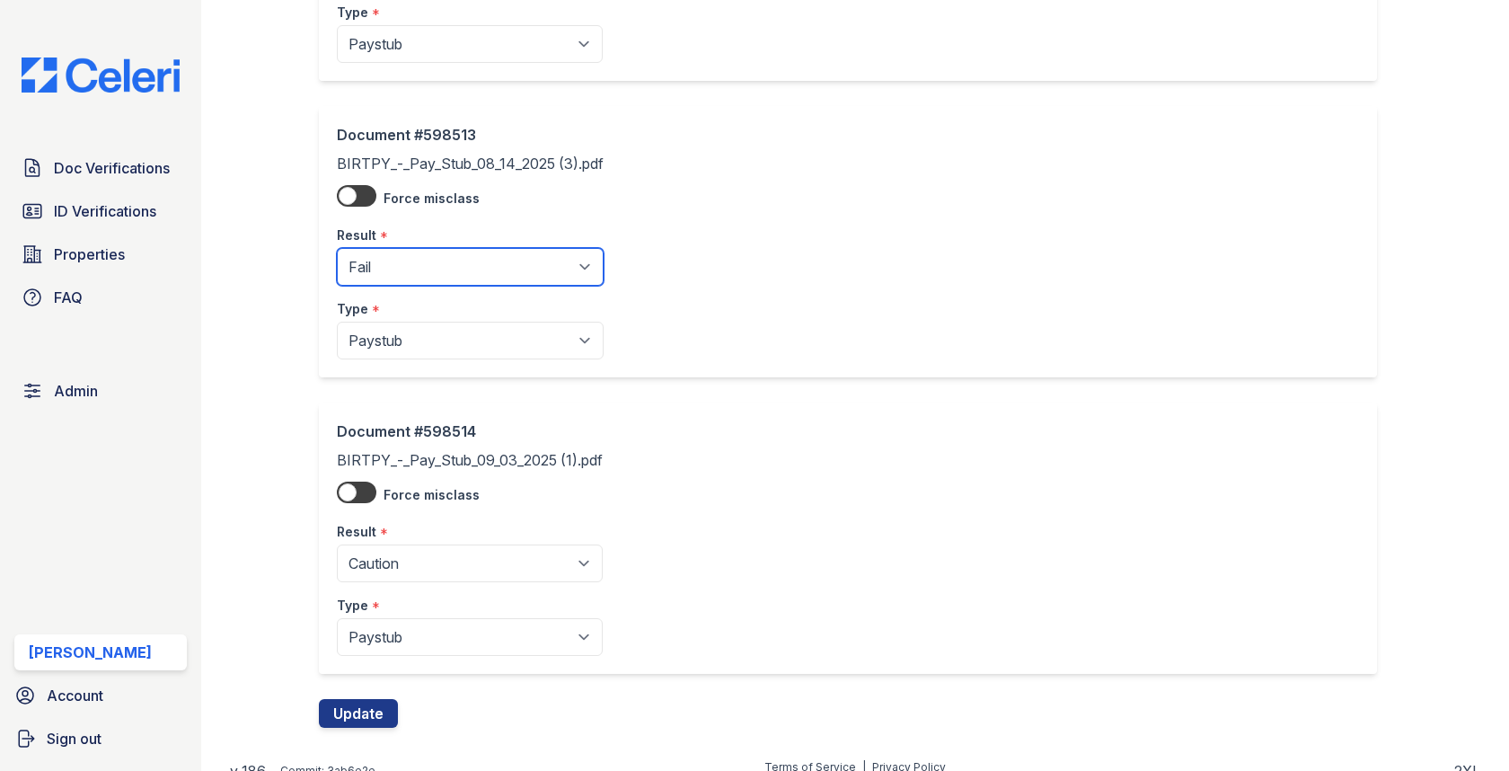
select select "caution"
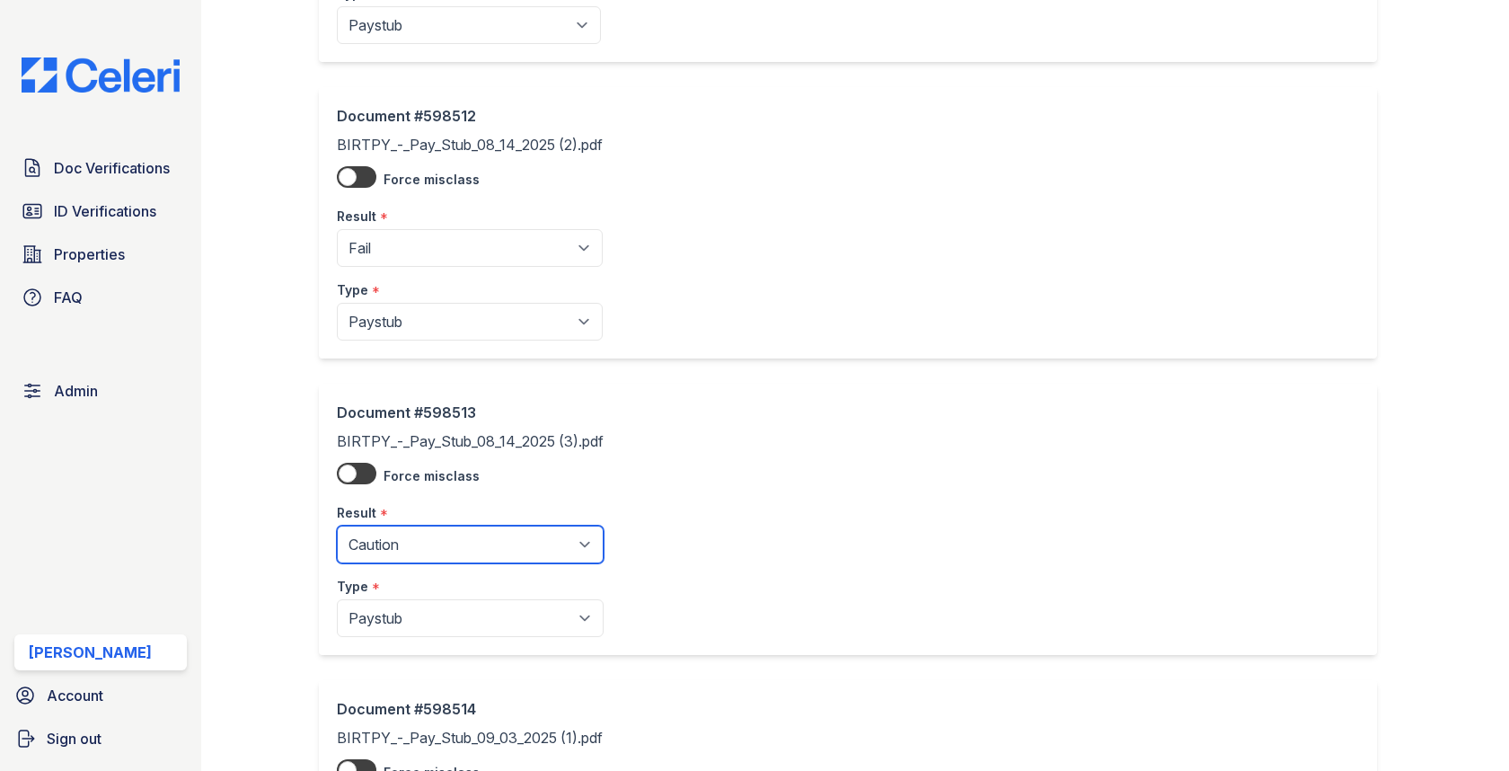
scroll to position [2662, 0]
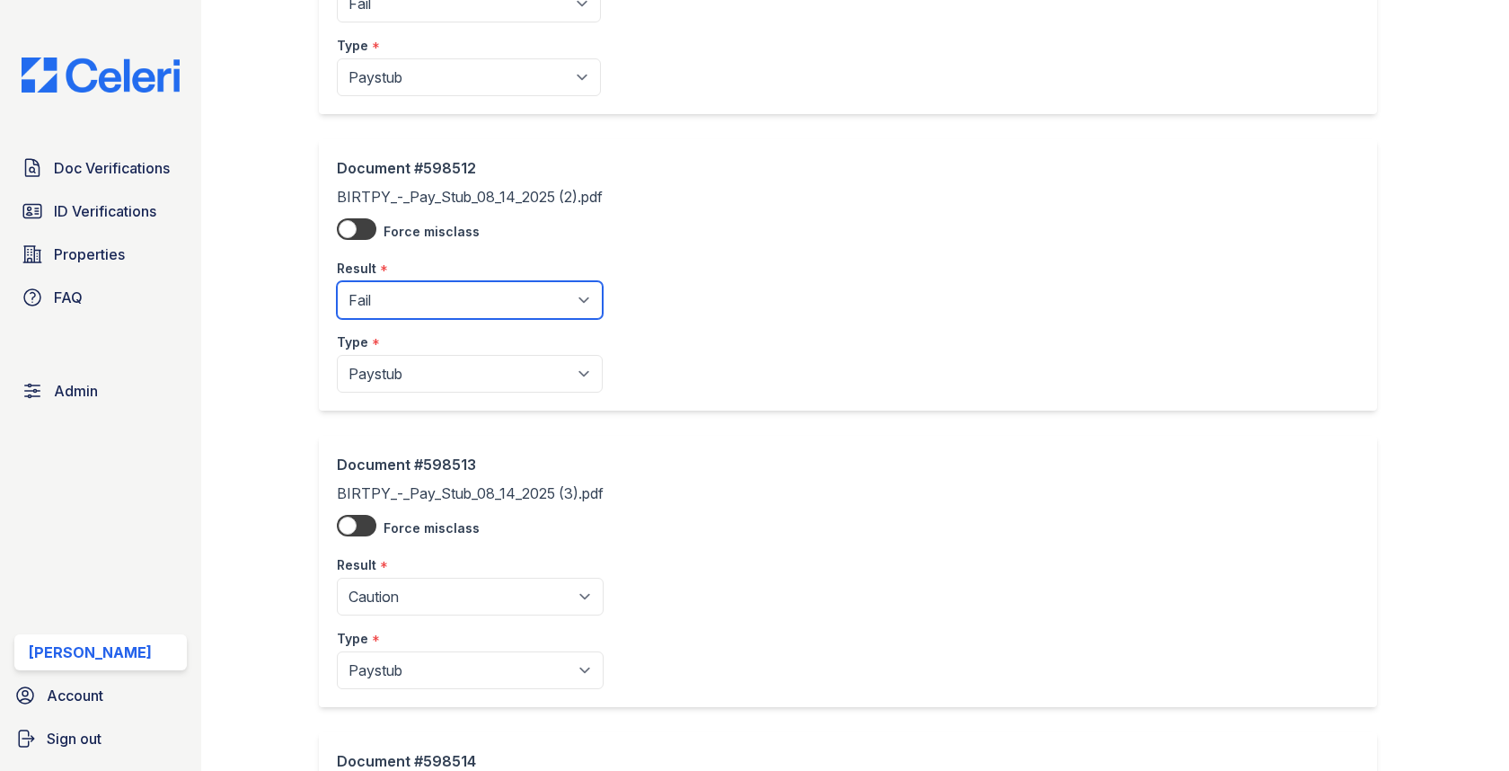
click at [428, 296] on select "Pending Sent Started Processing Pass Fail Caution Error N/A" at bounding box center [470, 300] width 266 height 38
select select "caution"
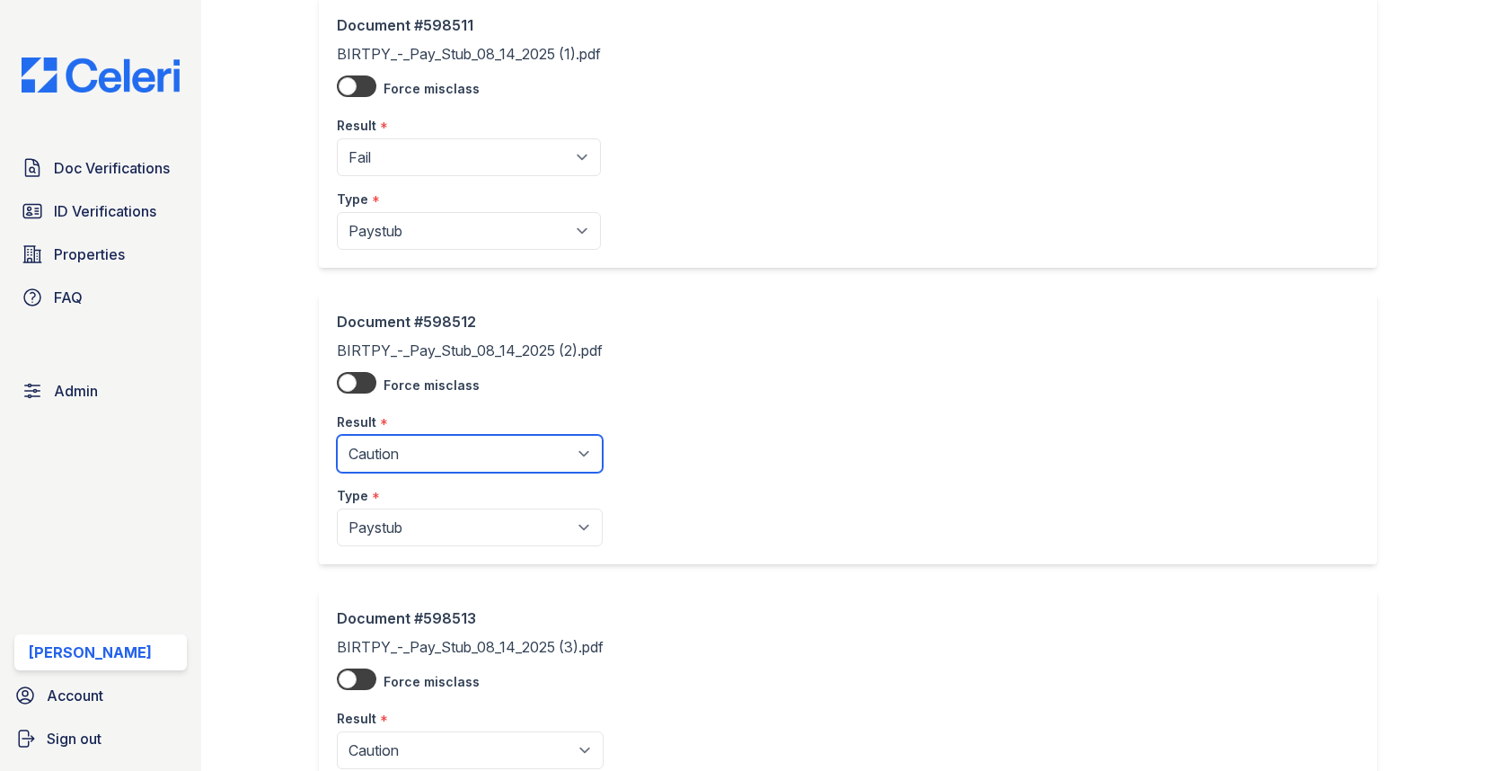
scroll to position [2390, 0]
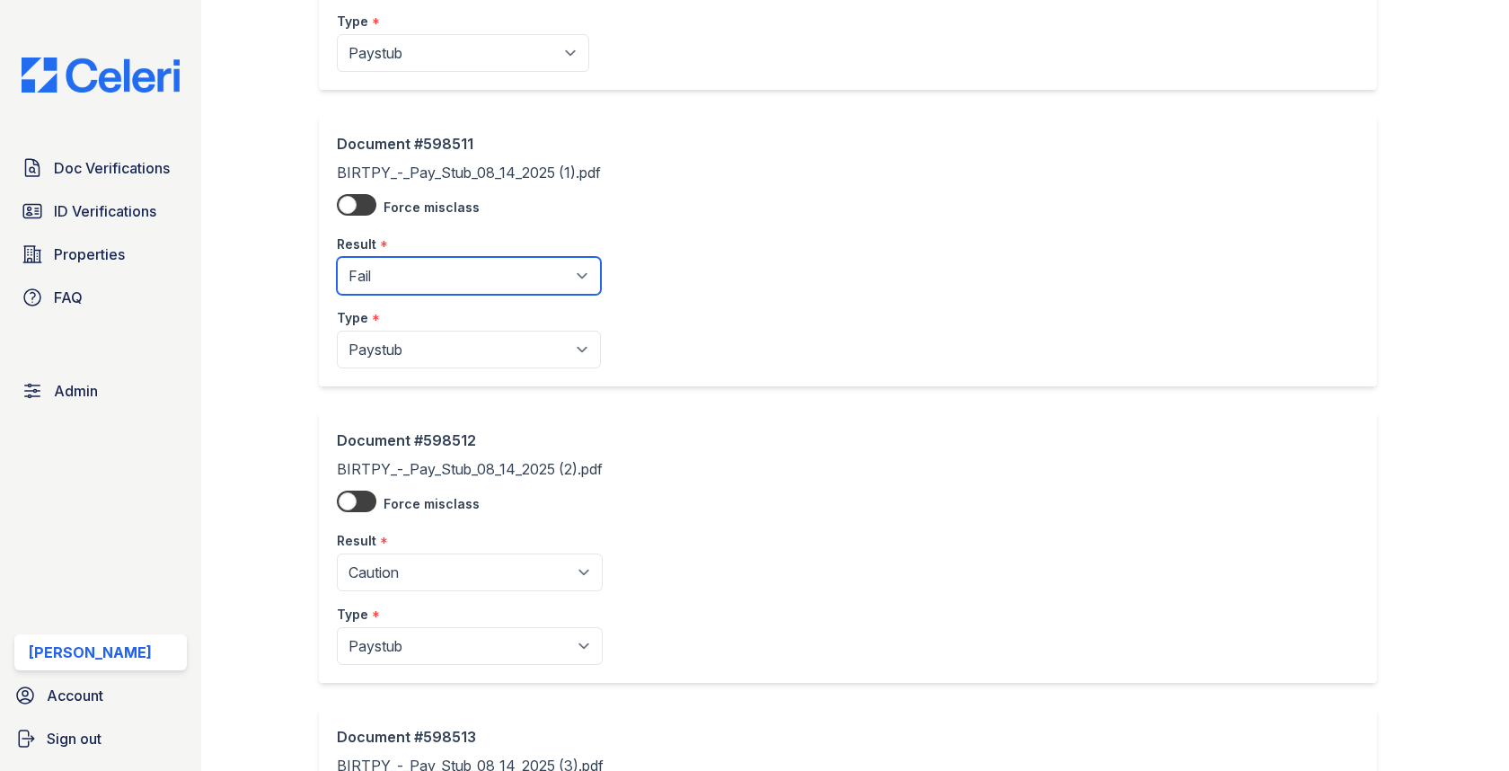
click at [470, 264] on select "Pending Sent Started Processing Pass Fail Caution Error N/A" at bounding box center [469, 276] width 264 height 38
select select "caution"
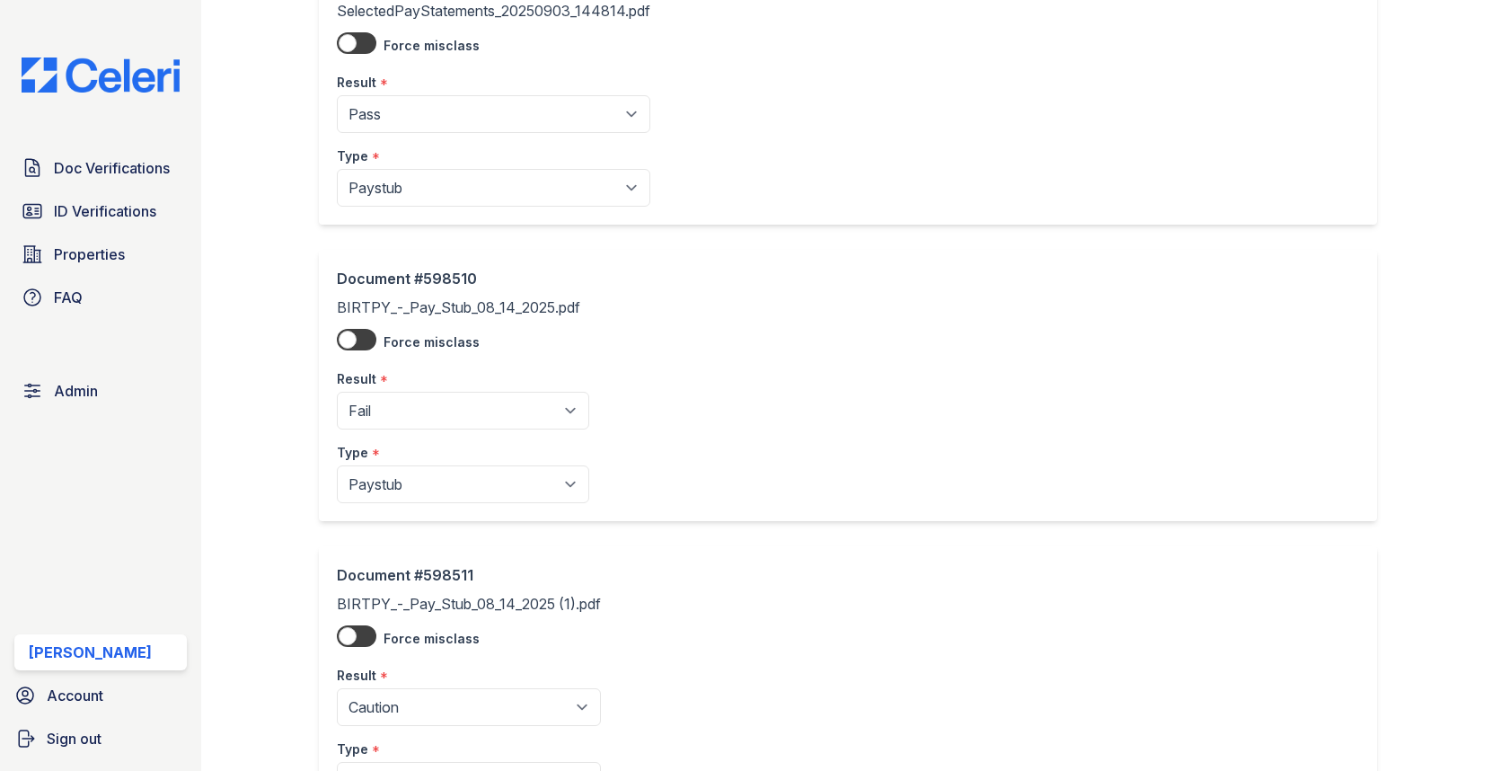
scroll to position [2103, 0]
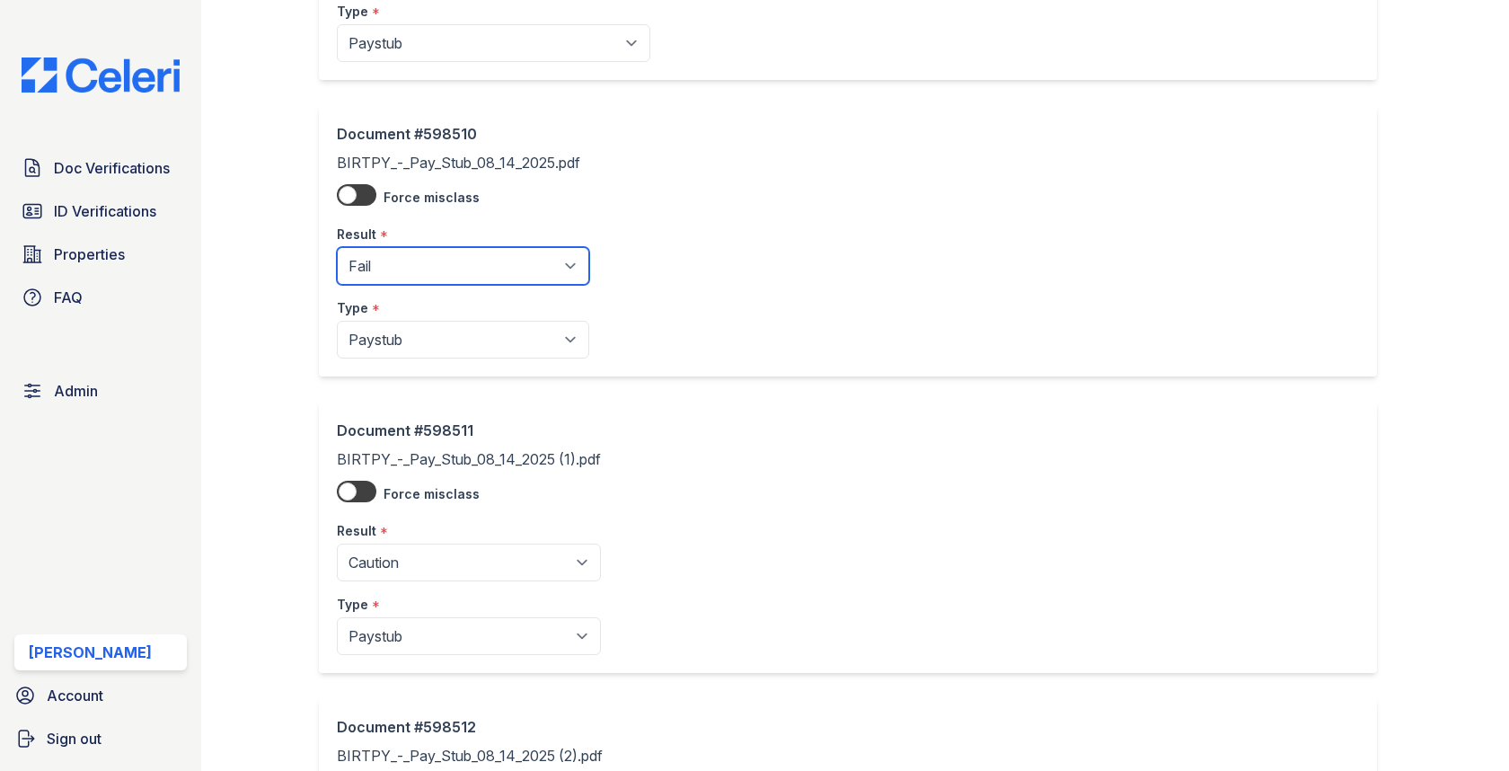
click at [437, 254] on select "Pending Sent Started Processing Pass Fail Caution Error N/A" at bounding box center [463, 266] width 252 height 38
select select "caution"
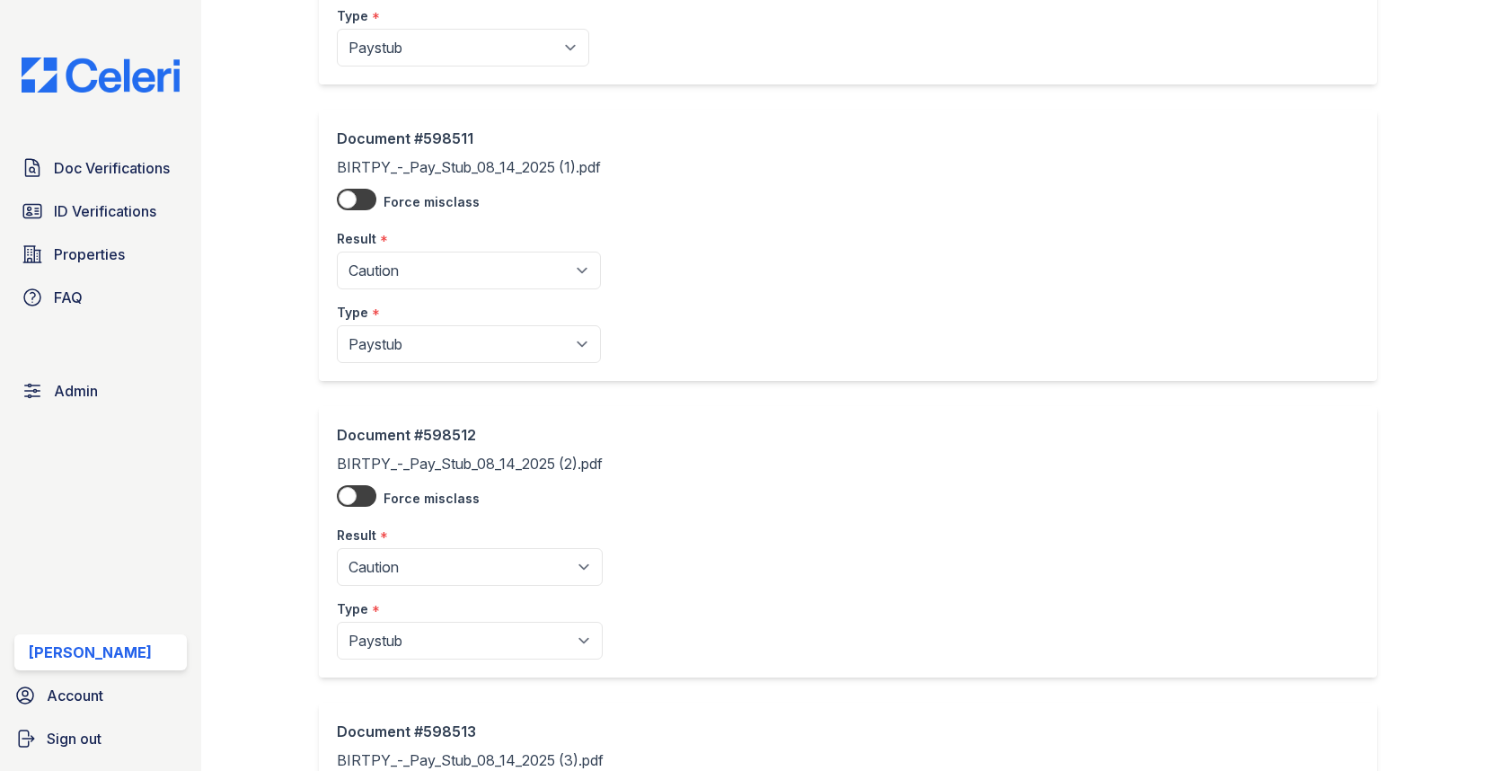
scroll to position [2991, 0]
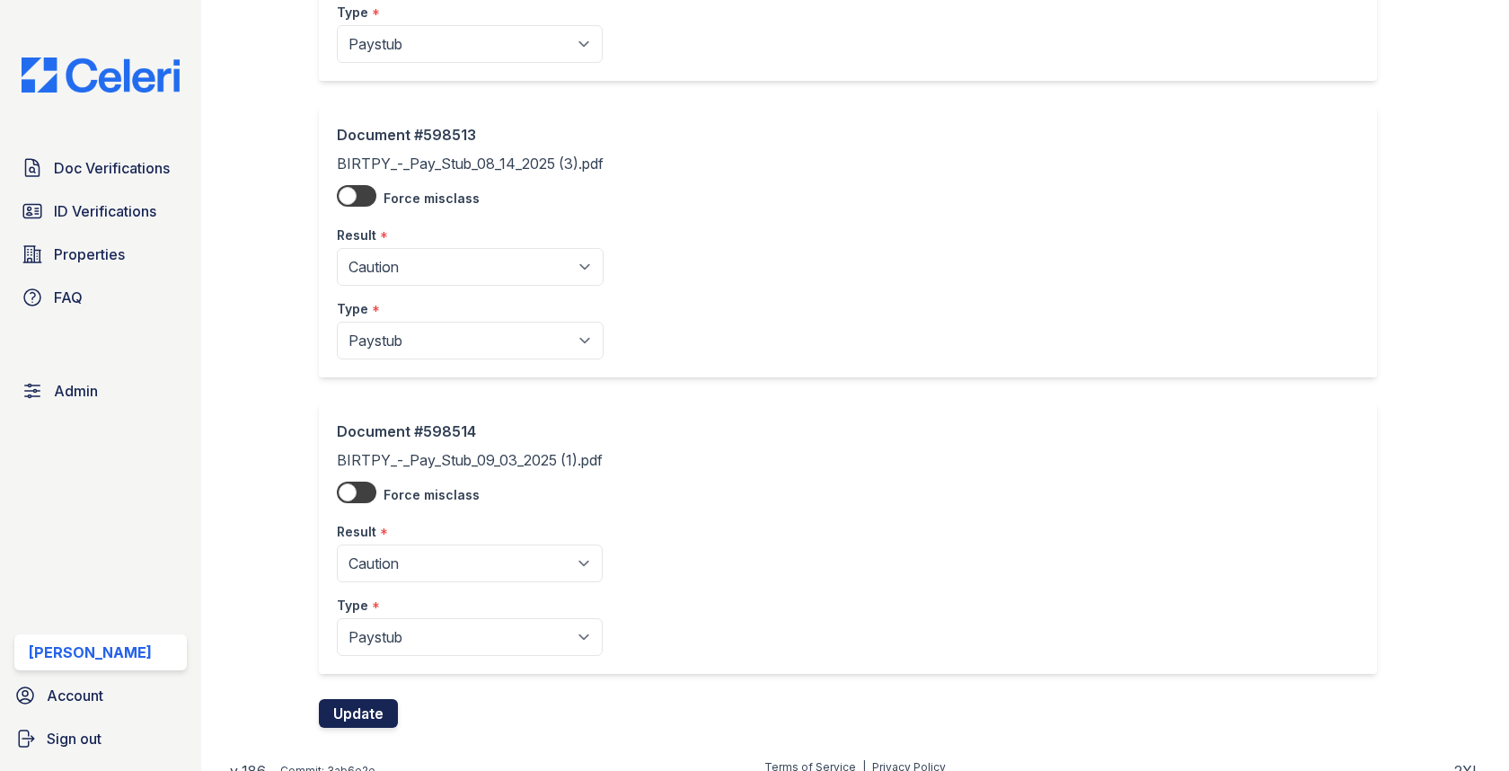
click at [368, 699] on button "Update" at bounding box center [358, 713] width 79 height 29
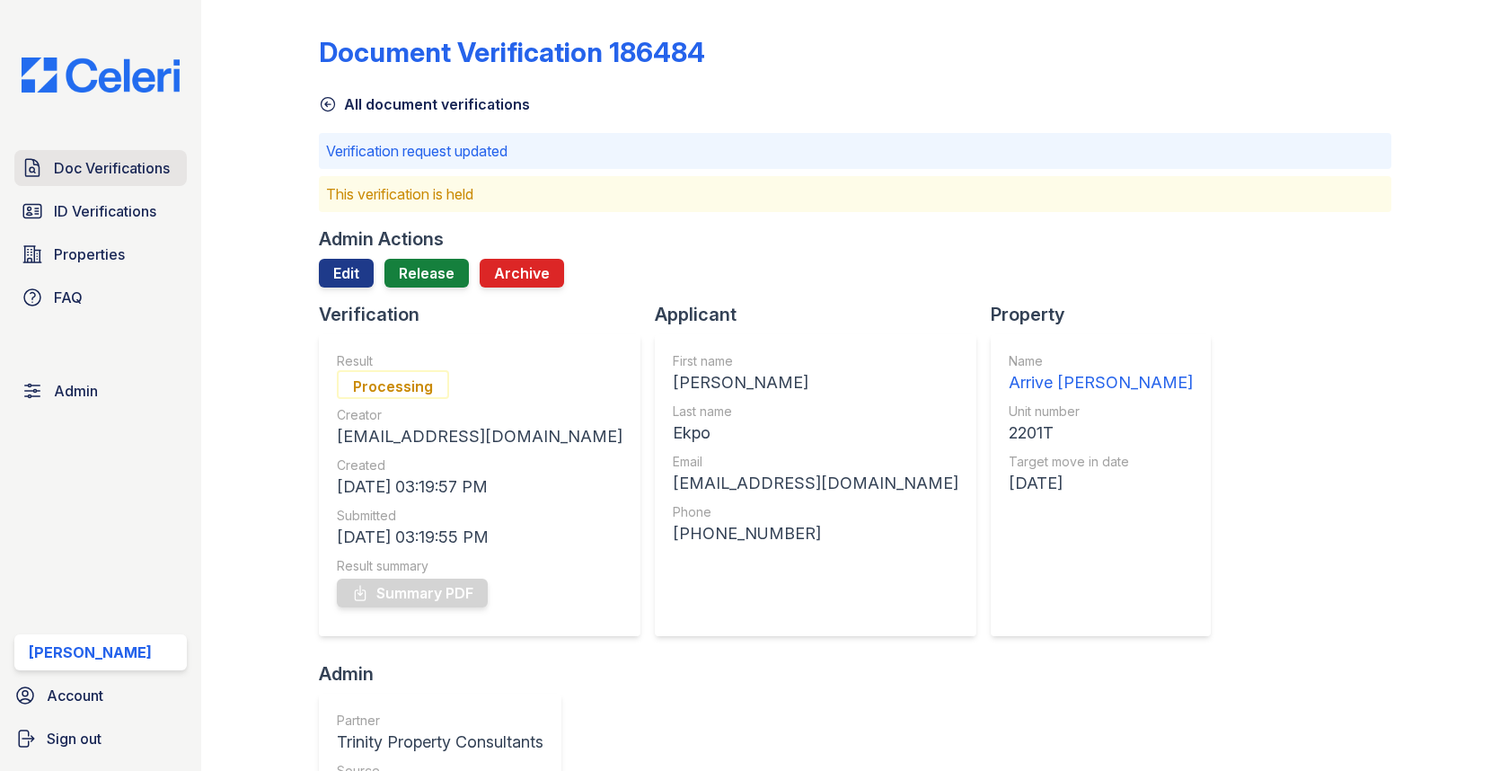
click at [115, 153] on link "Doc Verifications" at bounding box center [100, 168] width 172 height 36
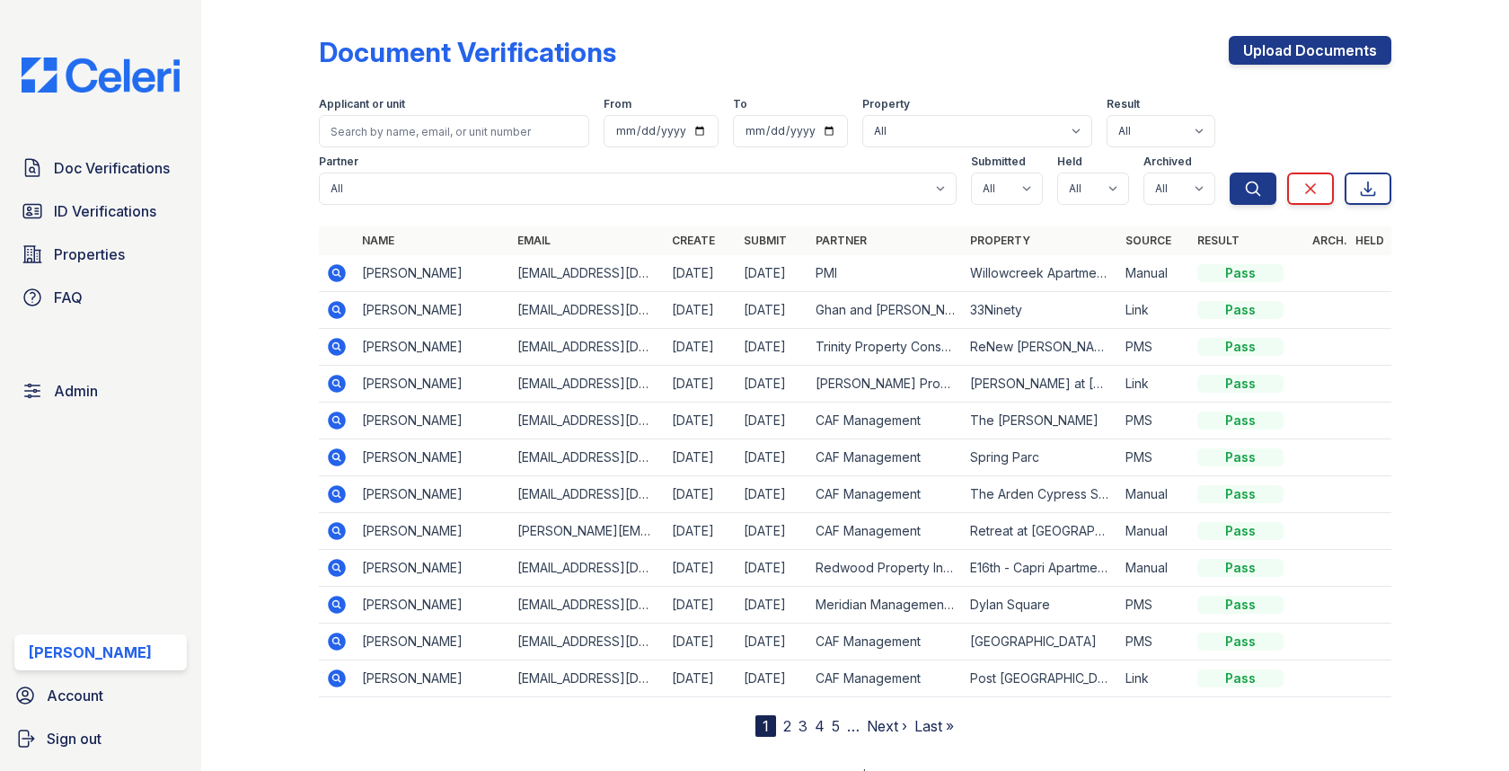
click at [999, 171] on div "Submitted" at bounding box center [1007, 164] width 72 height 18
click at [999, 207] on form "Applicant or unit From To Property All 0000 Kinney Avenue 09 Cape Coral 10006 N…" at bounding box center [855, 147] width 1072 height 129
click at [999, 198] on select "All true false" at bounding box center [1007, 188] width 72 height 32
select select "true"
click at [1088, 185] on select "All true false" at bounding box center [1093, 188] width 72 height 32
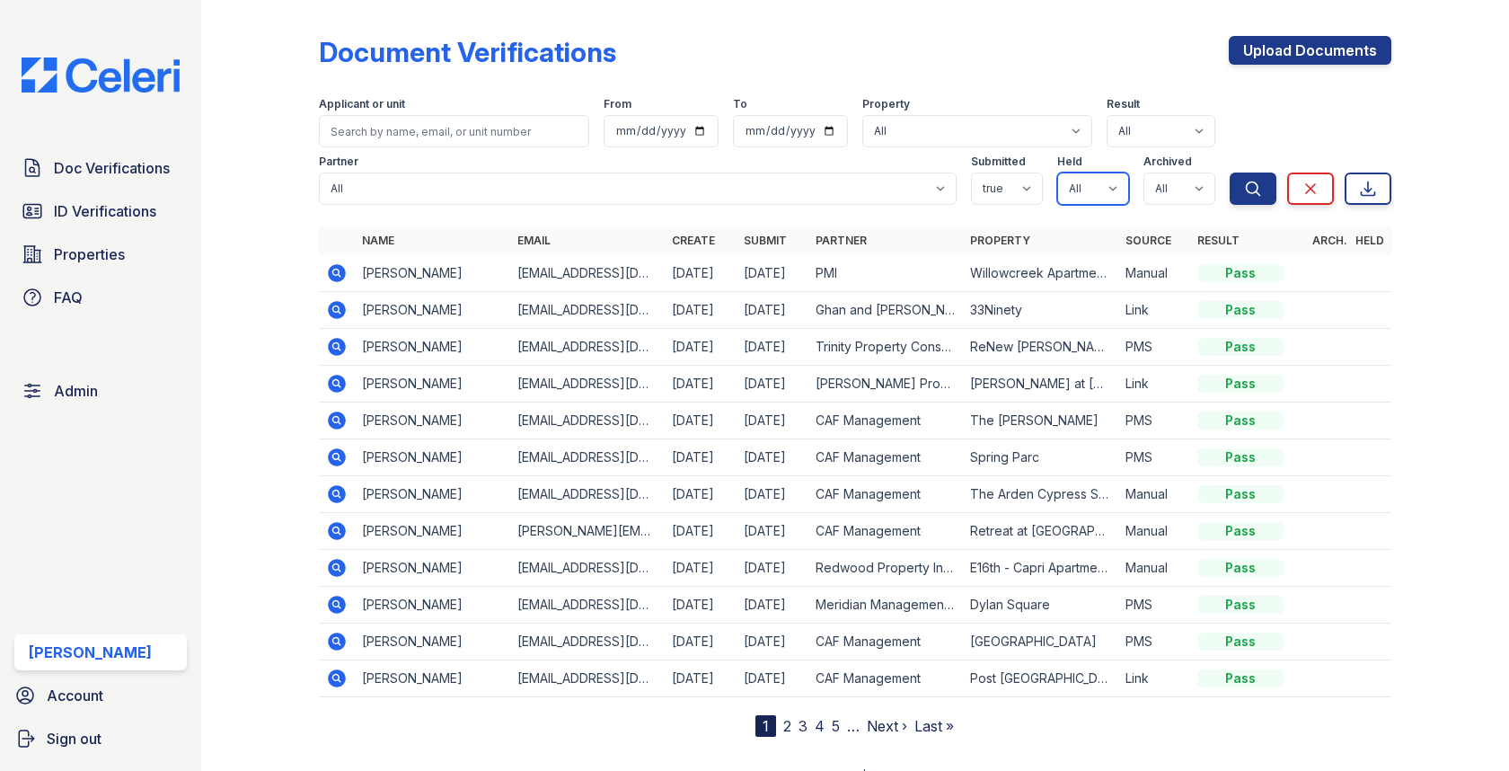
select select "true"
click at [1170, 179] on select "All true false" at bounding box center [1180, 188] width 72 height 32
select select "false"
click at [1231, 208] on form "Applicant or unit From To Property All 0000 Kinney Avenue 09 Cape Coral 10006 N…" at bounding box center [855, 147] width 1072 height 129
click at [1232, 199] on button "Search" at bounding box center [1253, 188] width 47 height 32
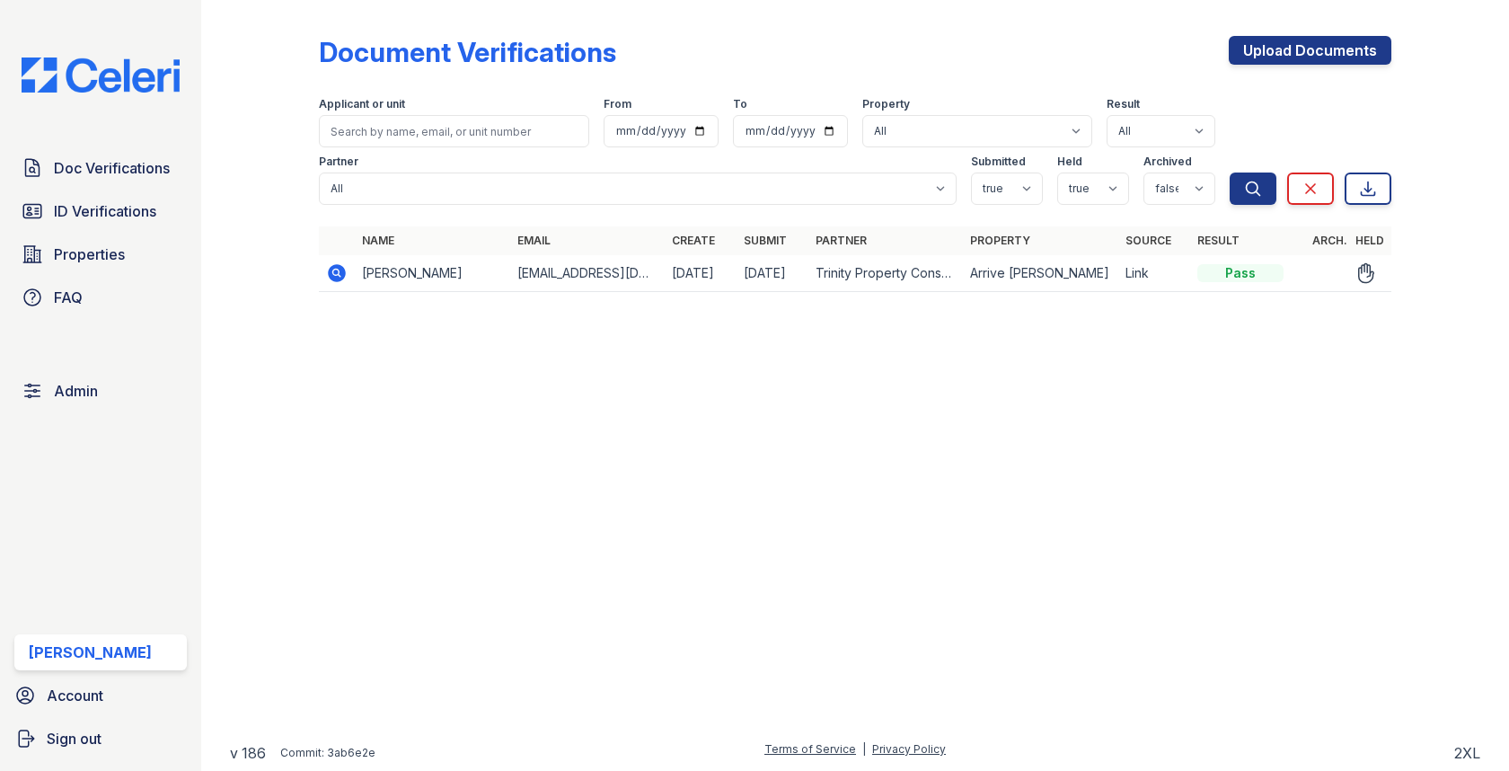
click at [331, 277] on icon at bounding box center [338, 273] width 18 height 18
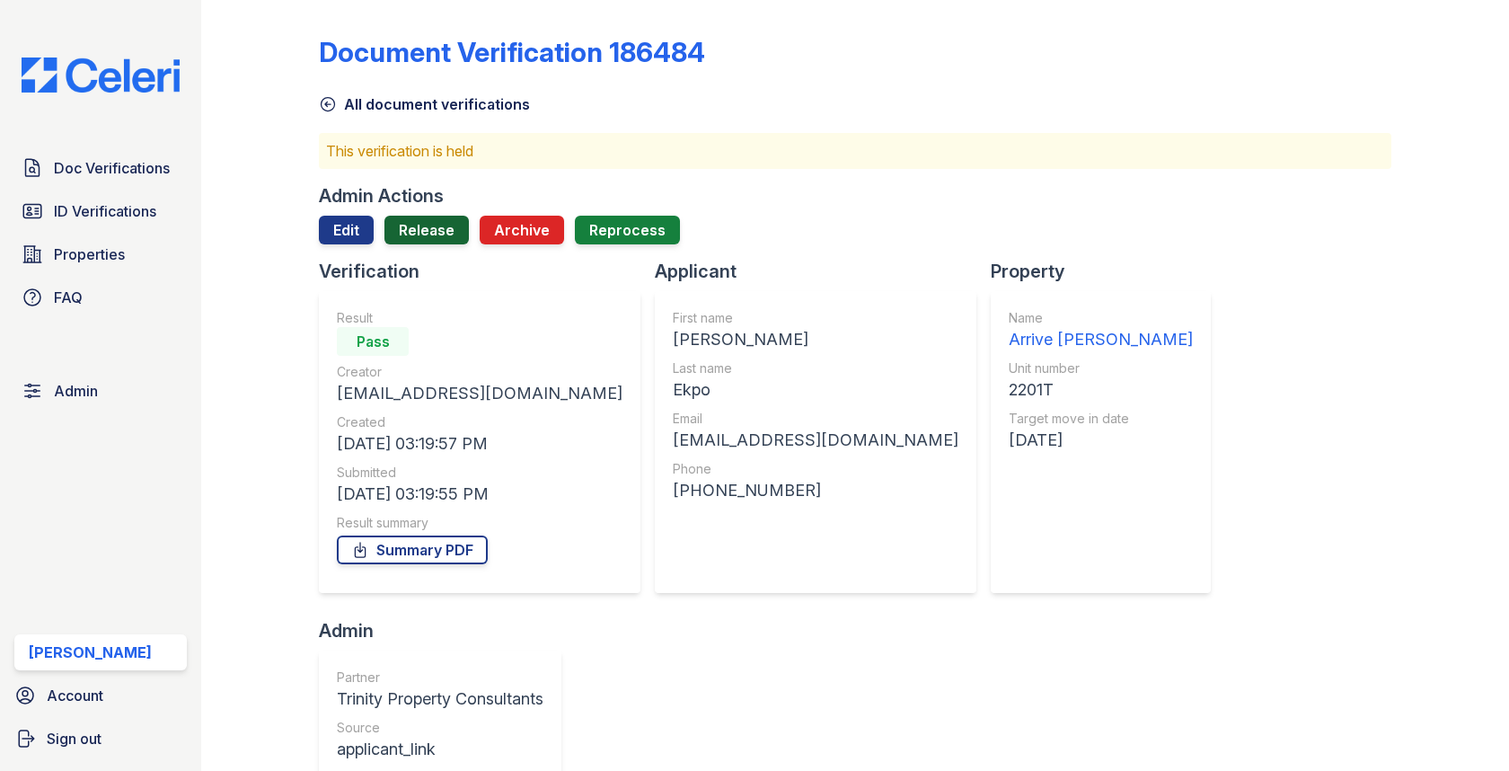
click at [419, 242] on link "Release" at bounding box center [426, 230] width 84 height 29
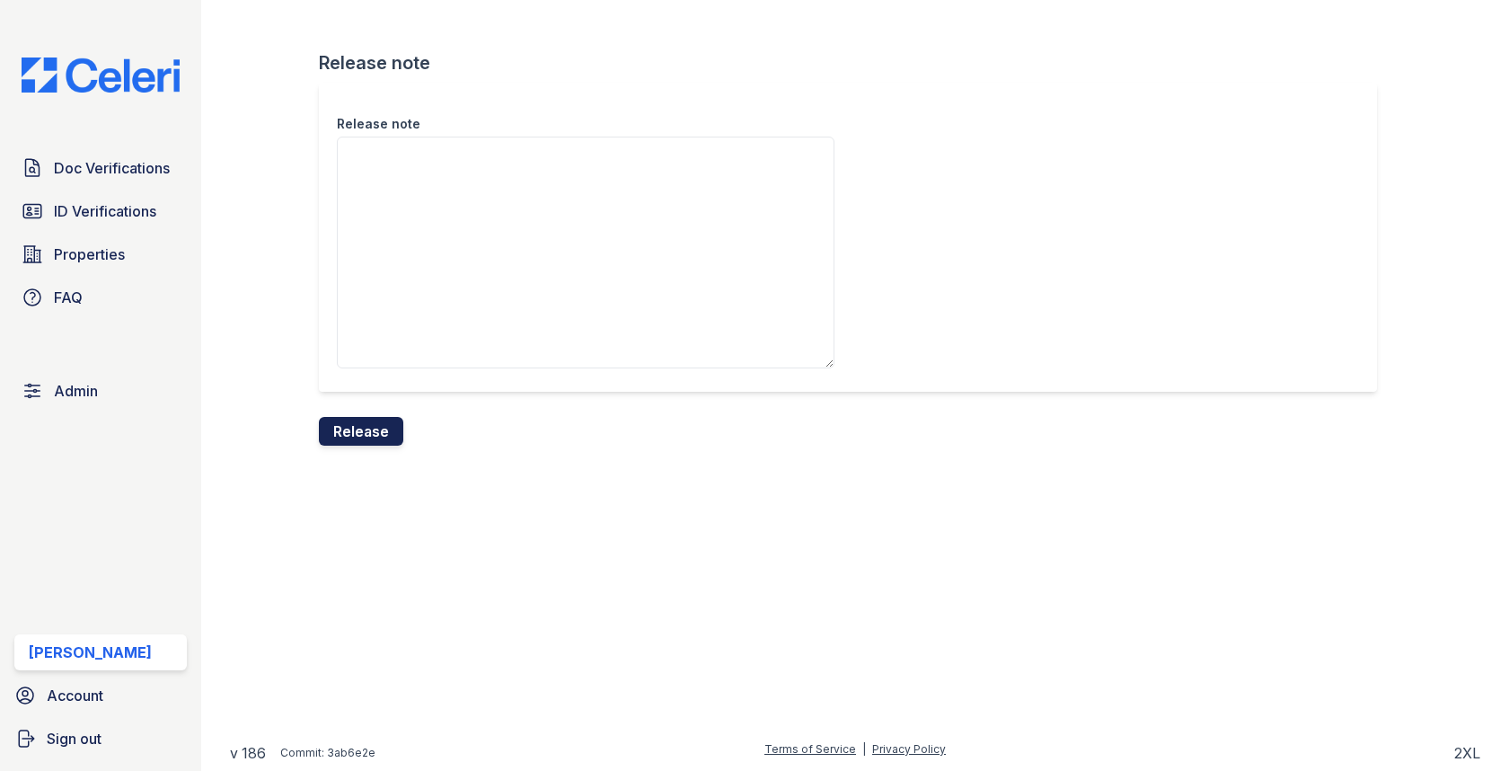
click at [376, 424] on button "Release" at bounding box center [361, 431] width 84 height 29
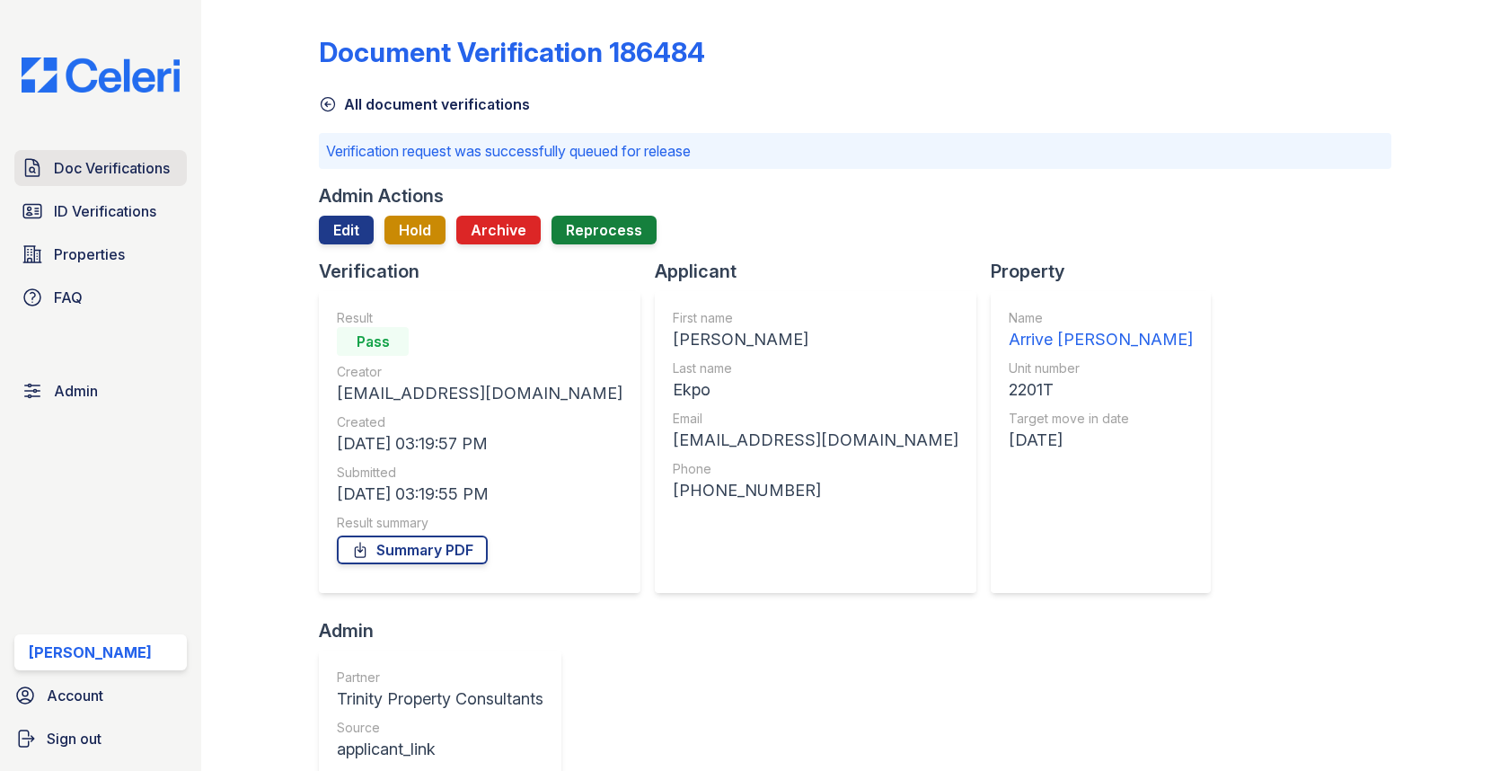
click at [137, 166] on span "Doc Verifications" at bounding box center [112, 168] width 116 height 22
